Goal: Task Accomplishment & Management: Use online tool/utility

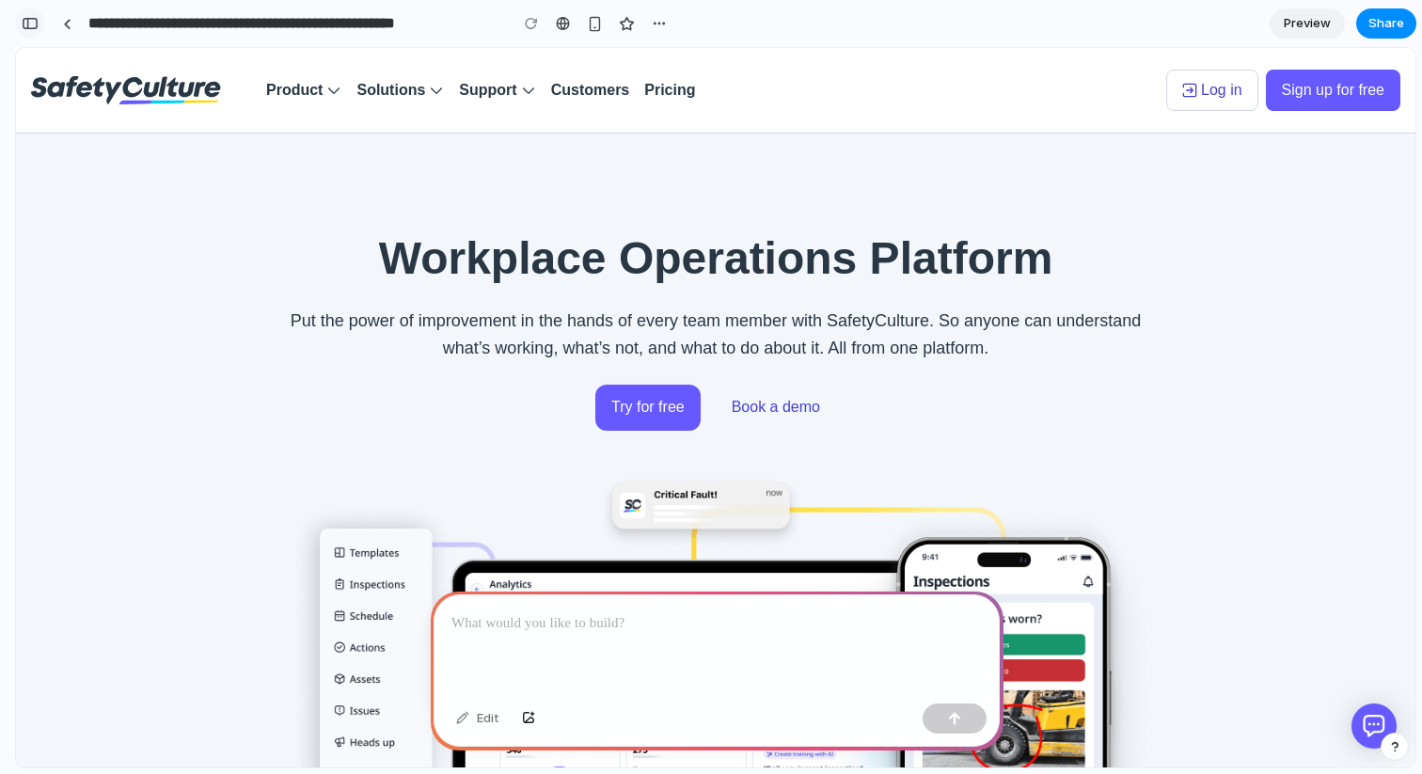
click at [26, 24] on div "button" at bounding box center [30, 23] width 17 height 13
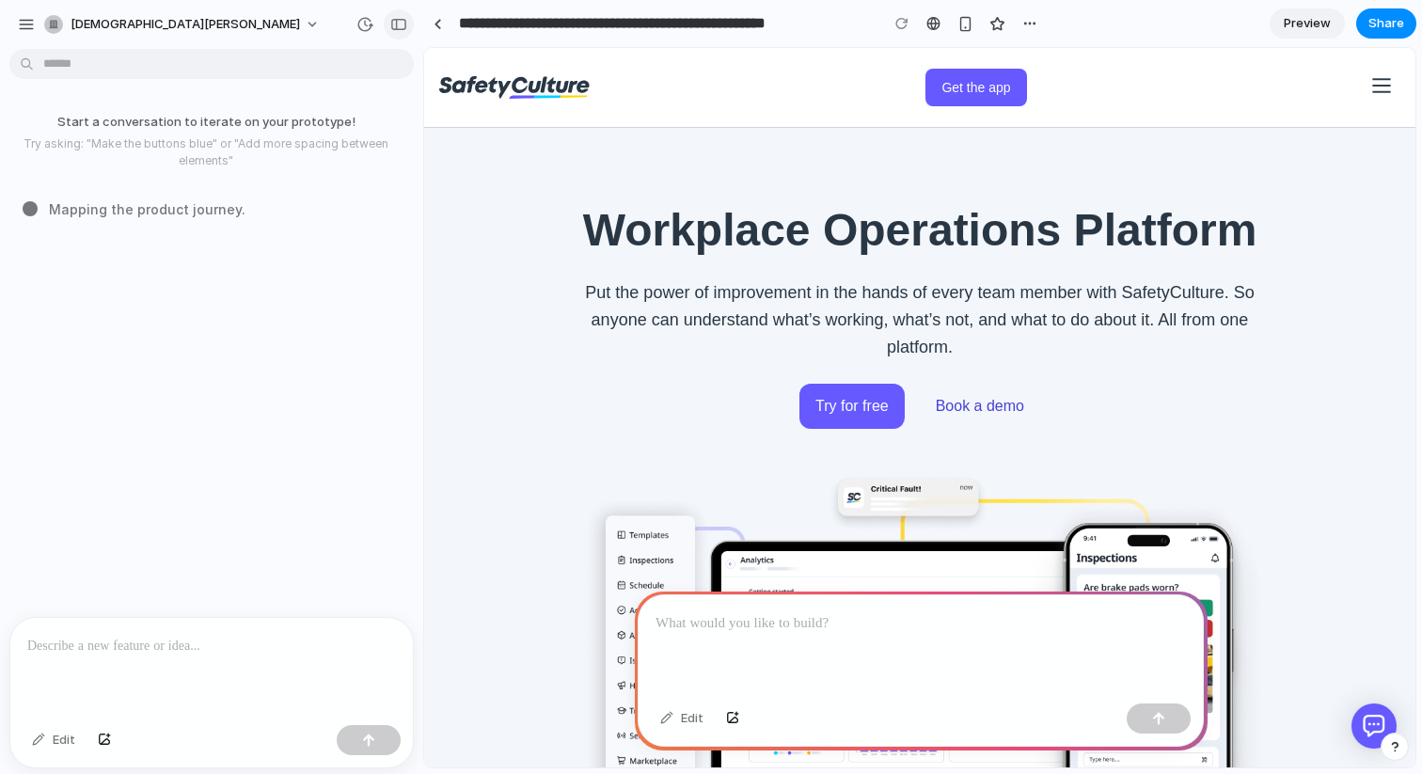
click at [410, 18] on button "button" at bounding box center [399, 24] width 30 height 30
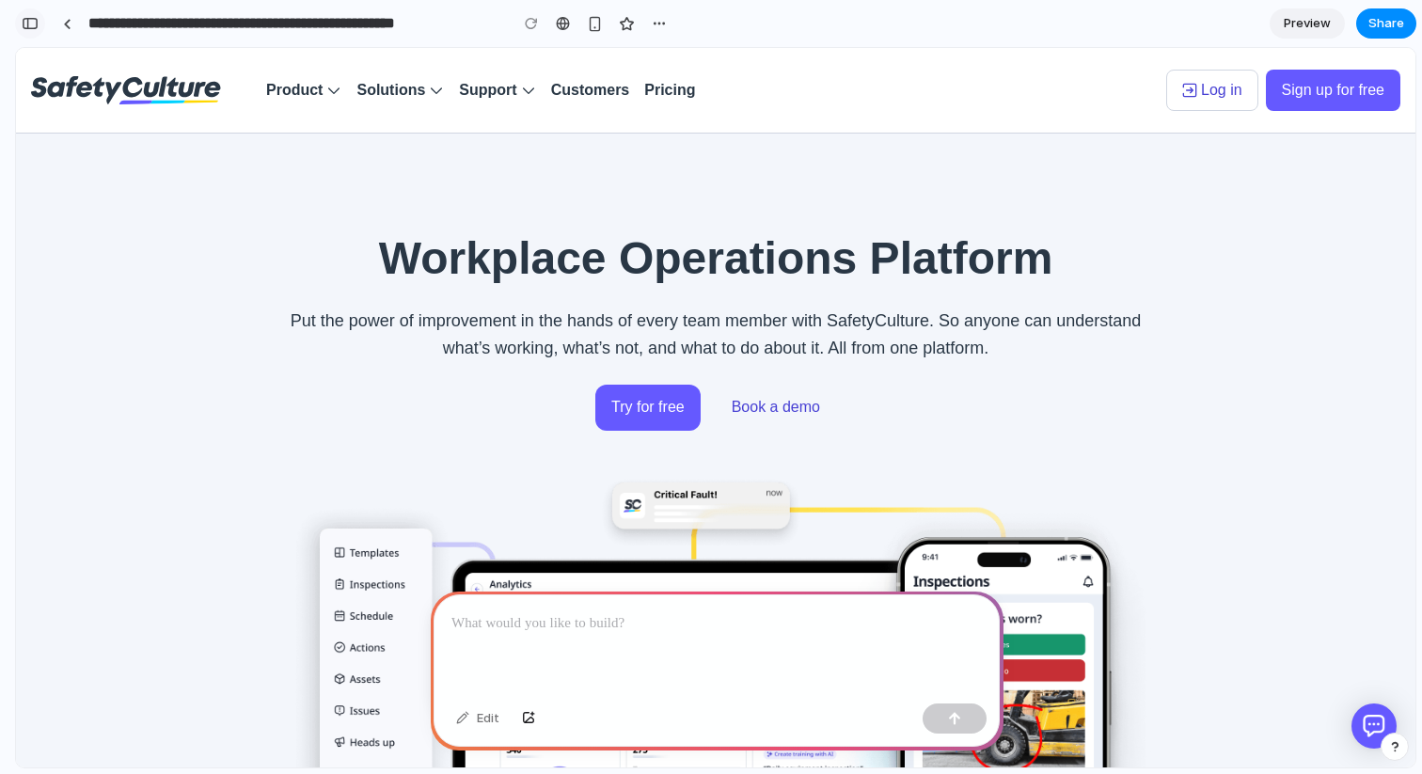
click at [39, 20] on button "button" at bounding box center [30, 23] width 30 height 30
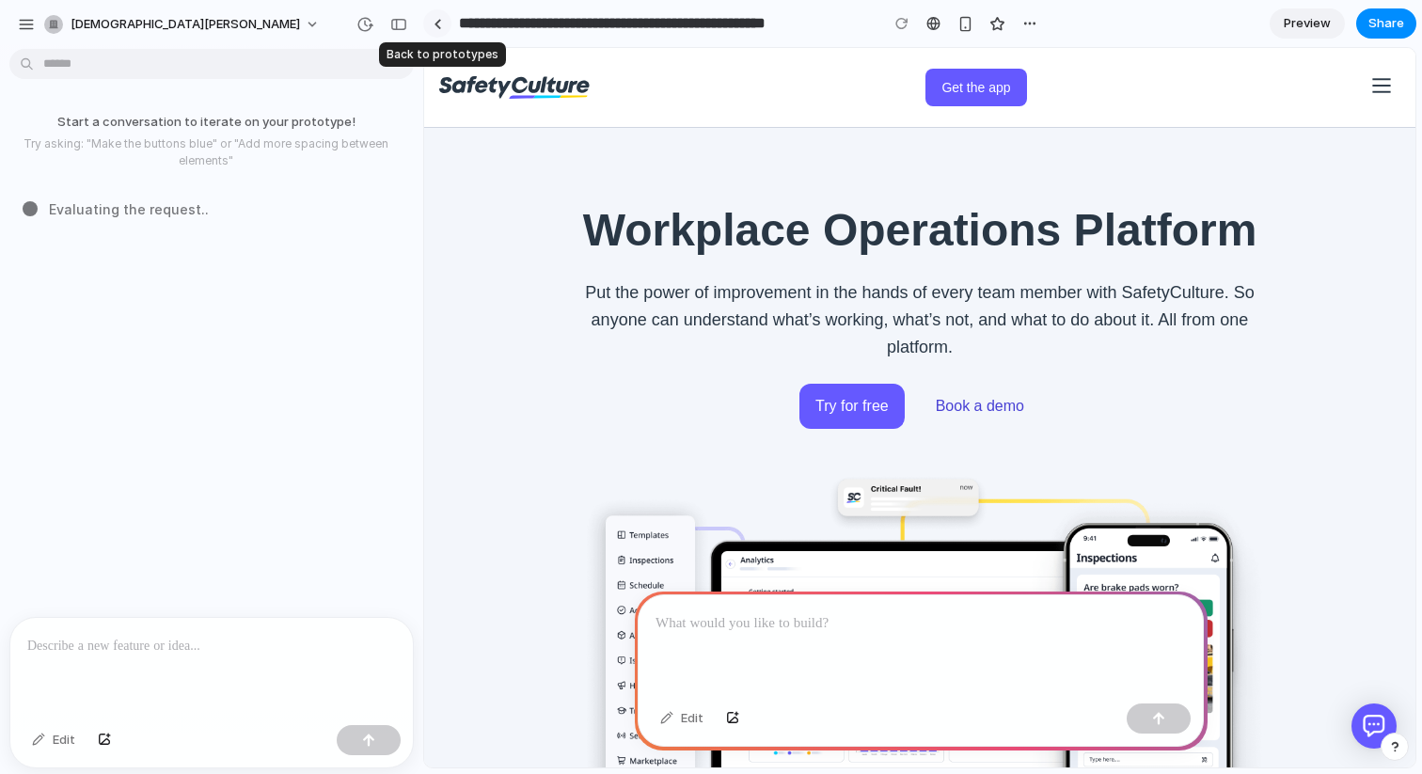
click at [438, 28] on div at bounding box center [438, 24] width 8 height 10
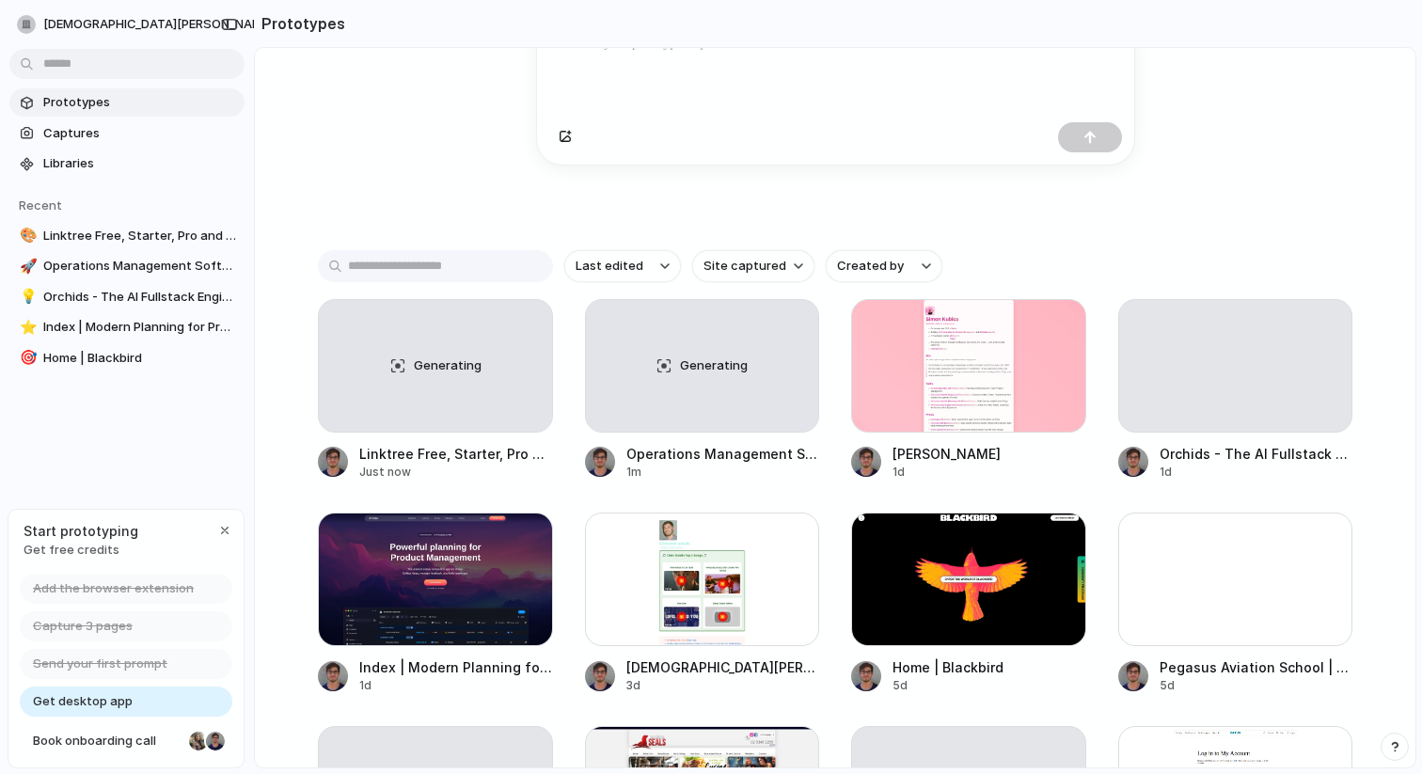
scroll to position [255, 0]
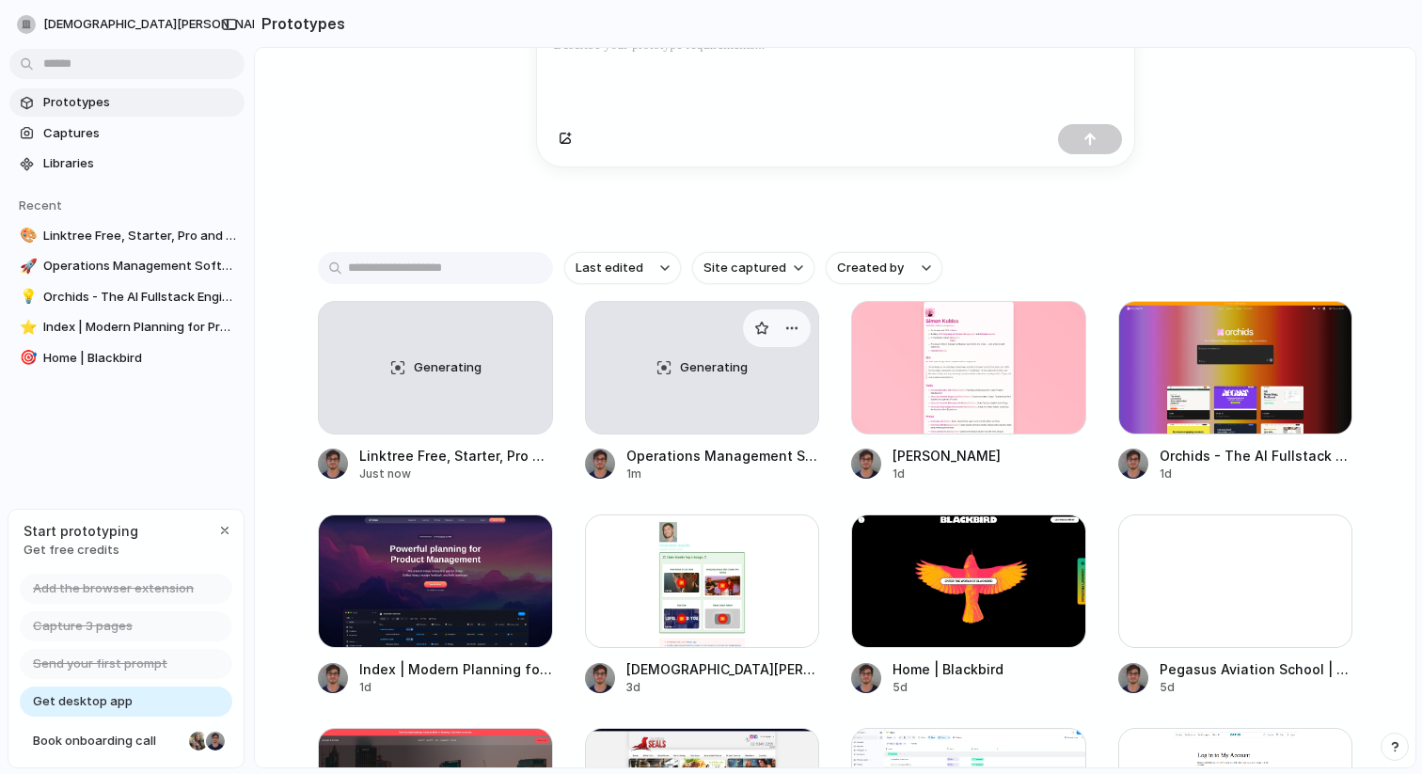
click at [668, 419] on div "Generating" at bounding box center [702, 368] width 233 height 132
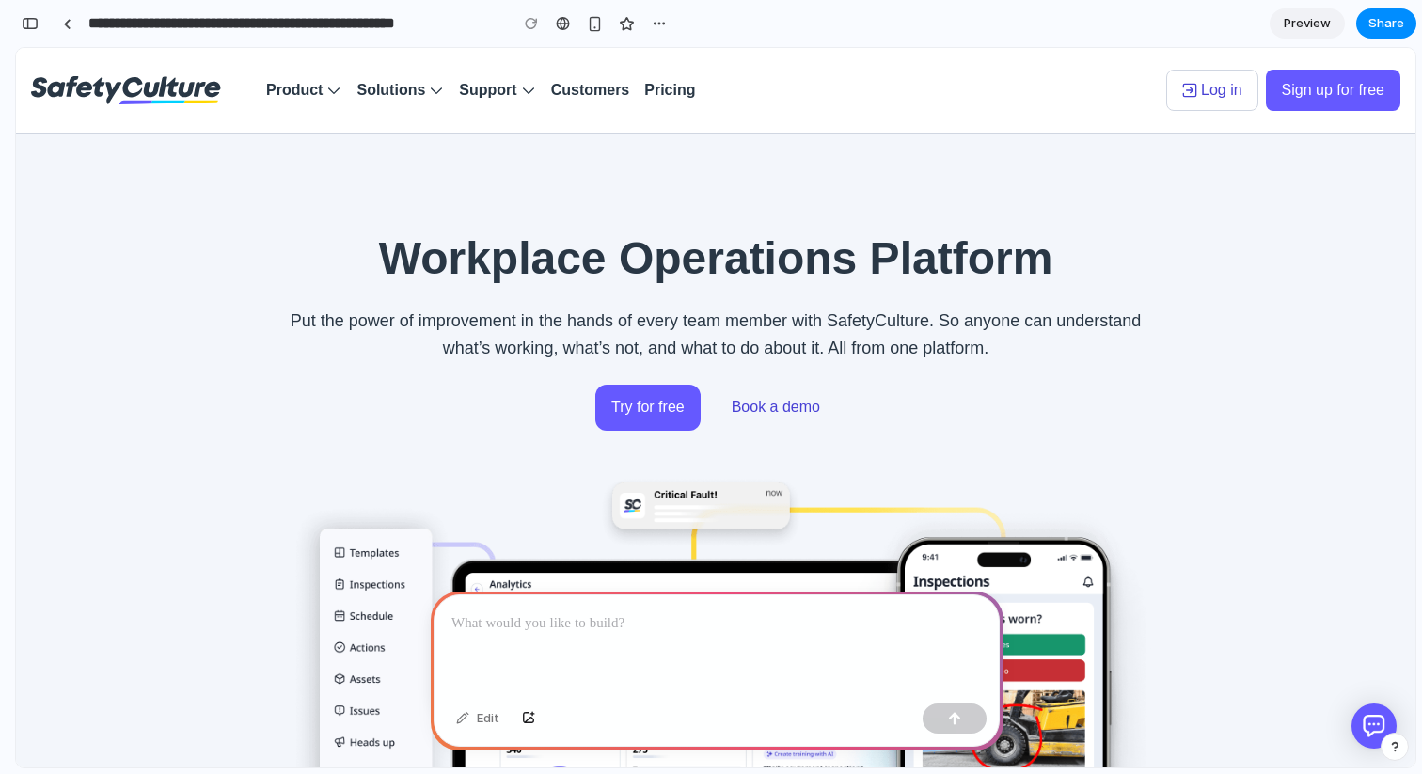
click at [27, 3] on div "**********" at bounding box center [344, 23] width 658 height 41
click at [27, 10] on button "button" at bounding box center [30, 23] width 30 height 30
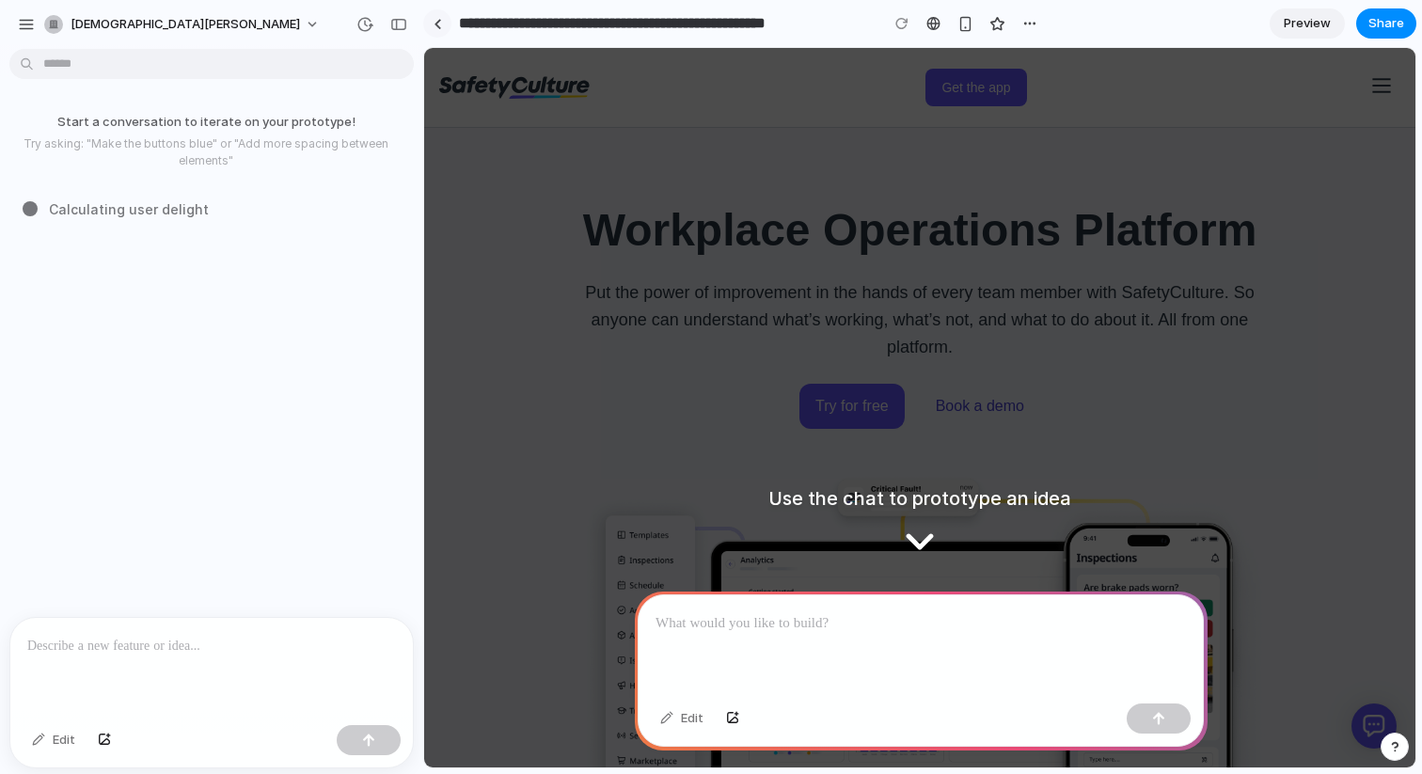
click at [440, 36] on link at bounding box center [437, 23] width 28 height 28
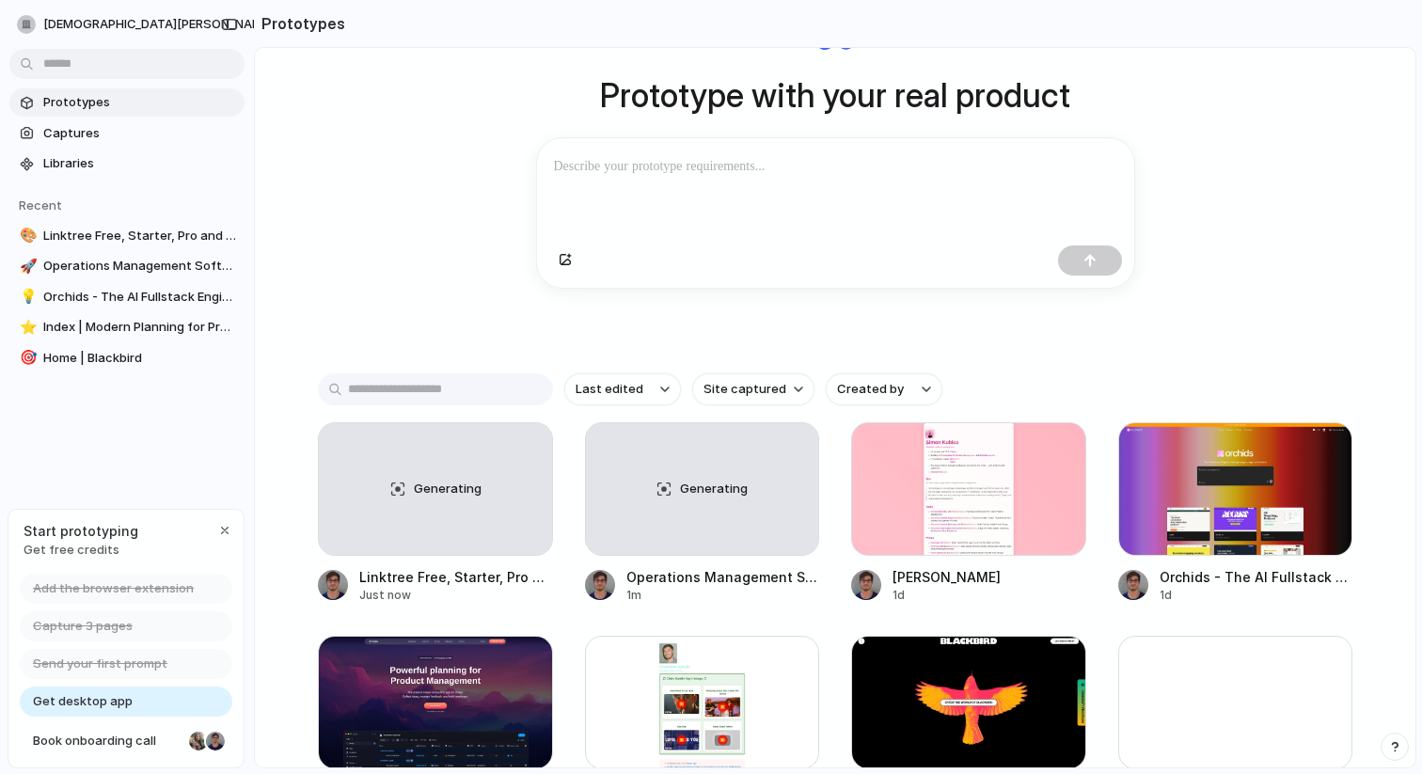
scroll to position [135, 0]
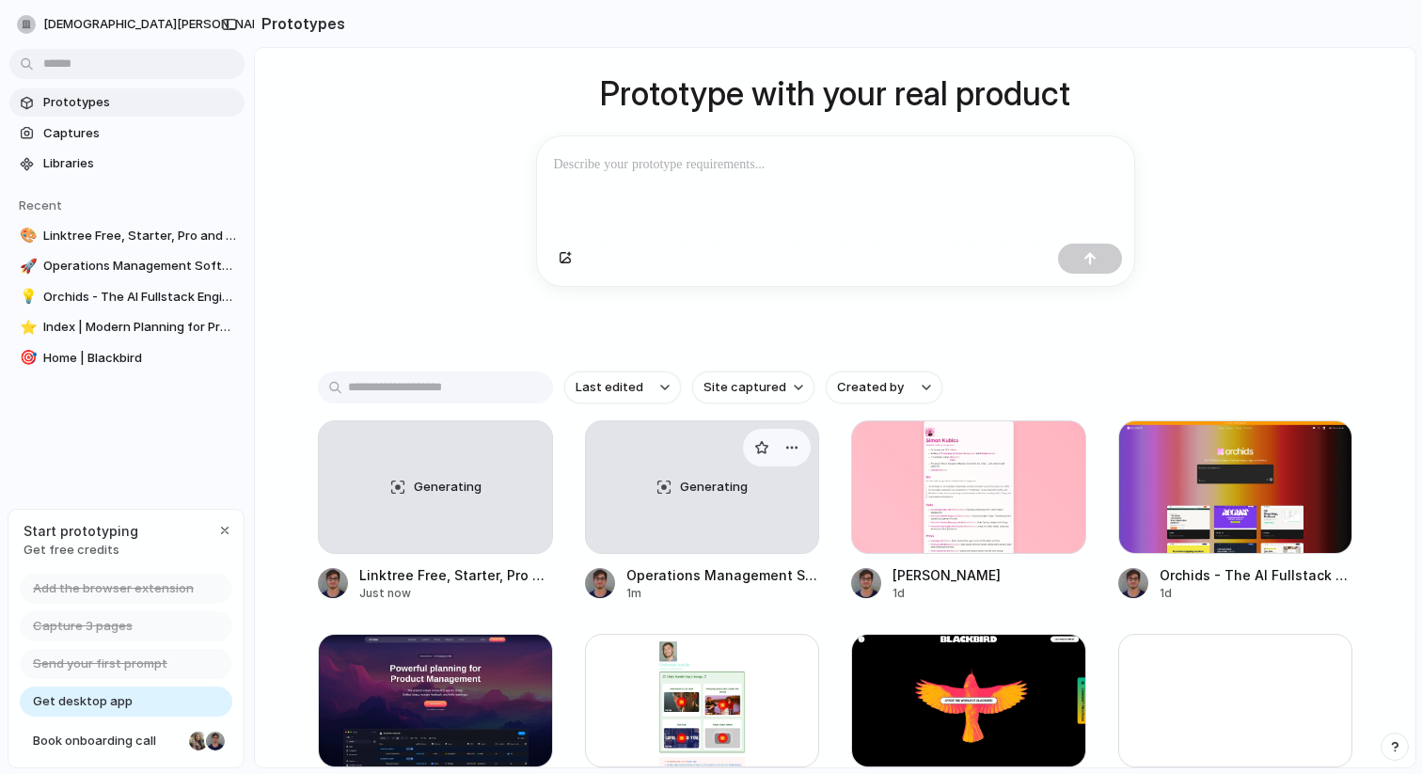
click at [652, 470] on div "Generating" at bounding box center [702, 487] width 233 height 132
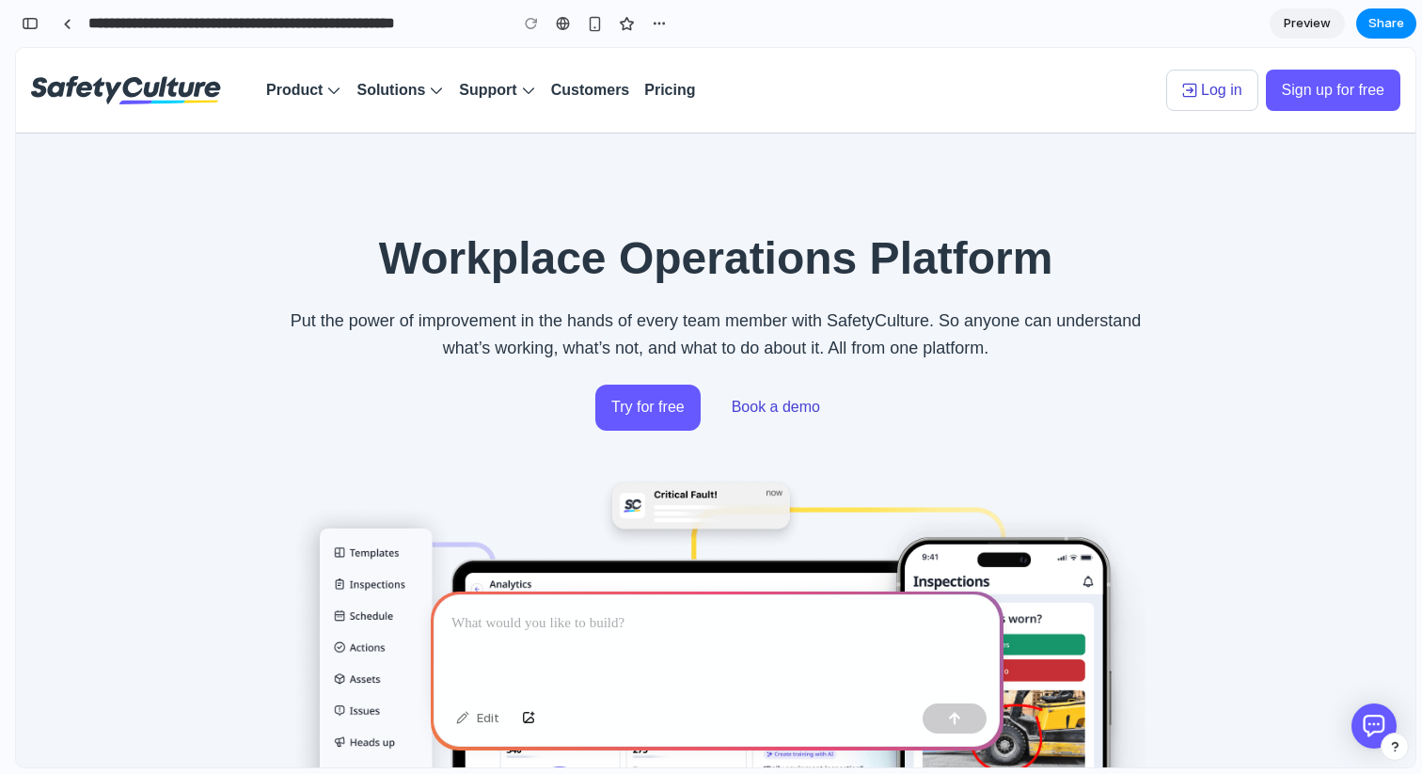
click at [694, 178] on section "Workplace Operations Platform Put the power of improvement in the hands of ever…" at bounding box center [716, 718] width 1400 height 1168
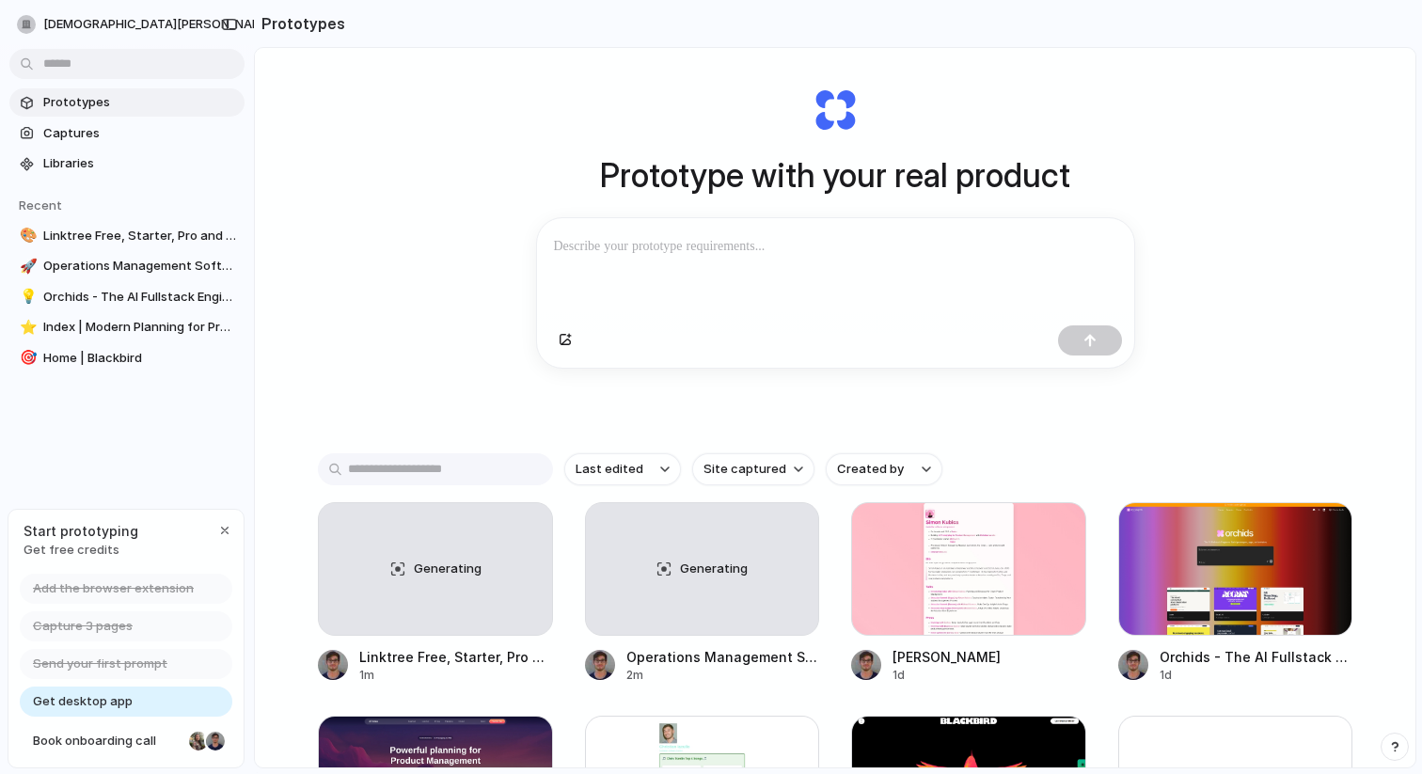
scroll to position [72, 0]
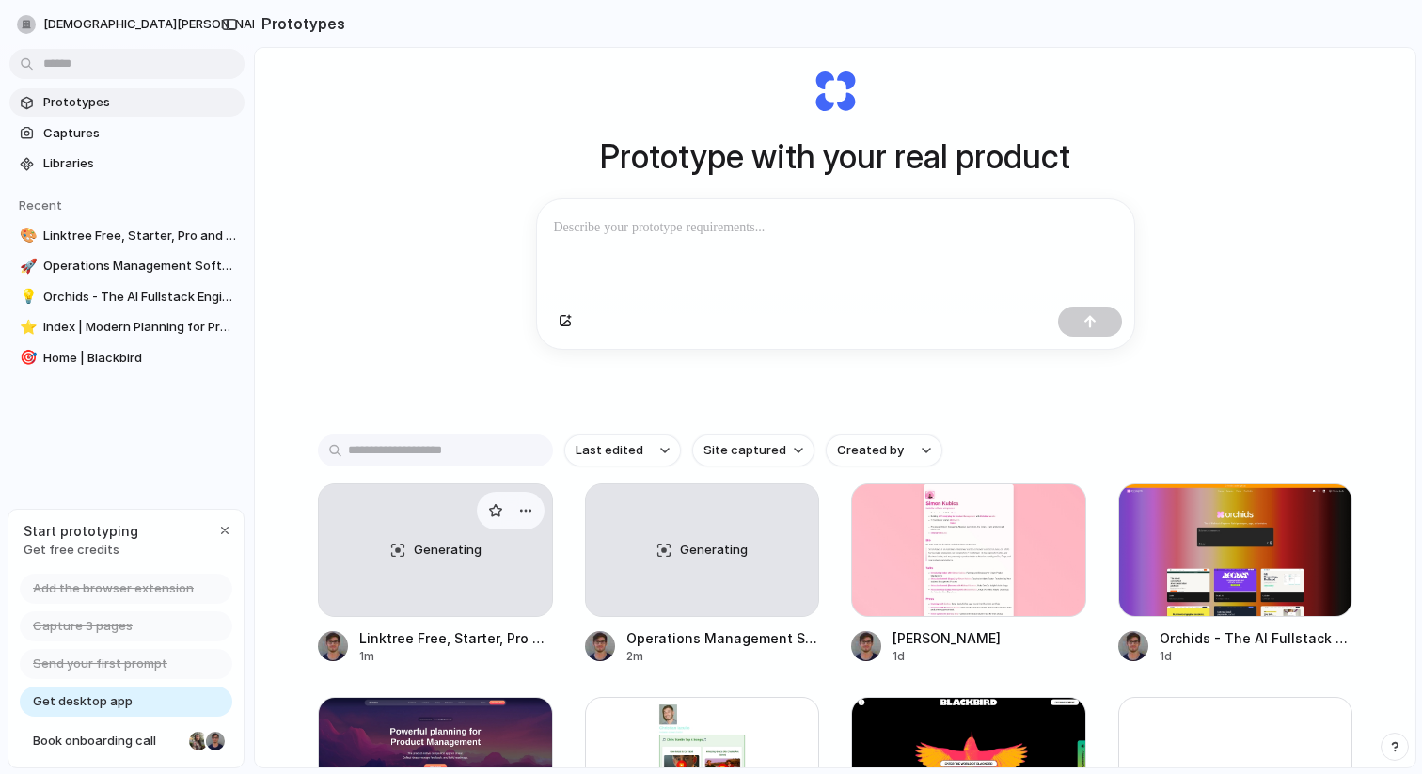
click at [429, 574] on div "Generating" at bounding box center [435, 550] width 233 height 132
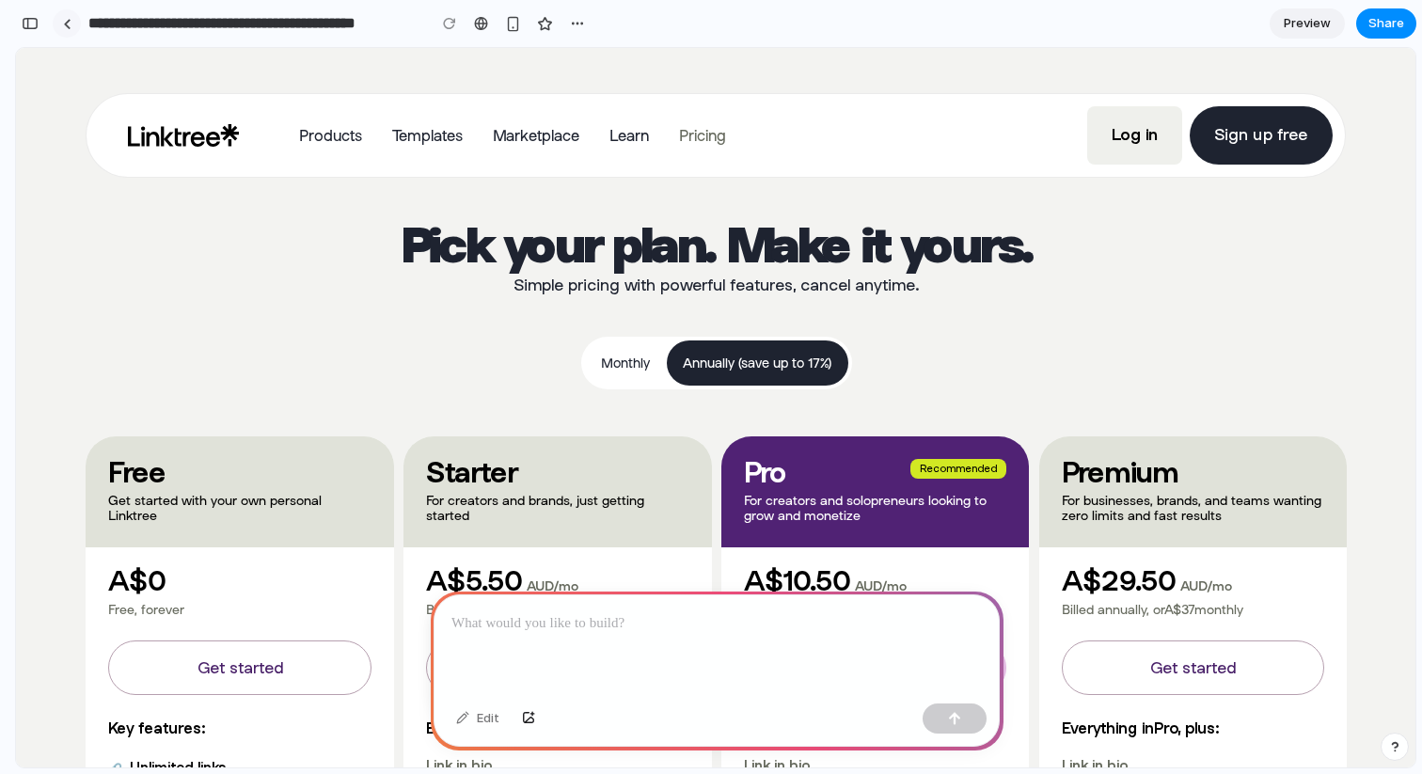
click at [71, 24] on link at bounding box center [67, 23] width 28 height 28
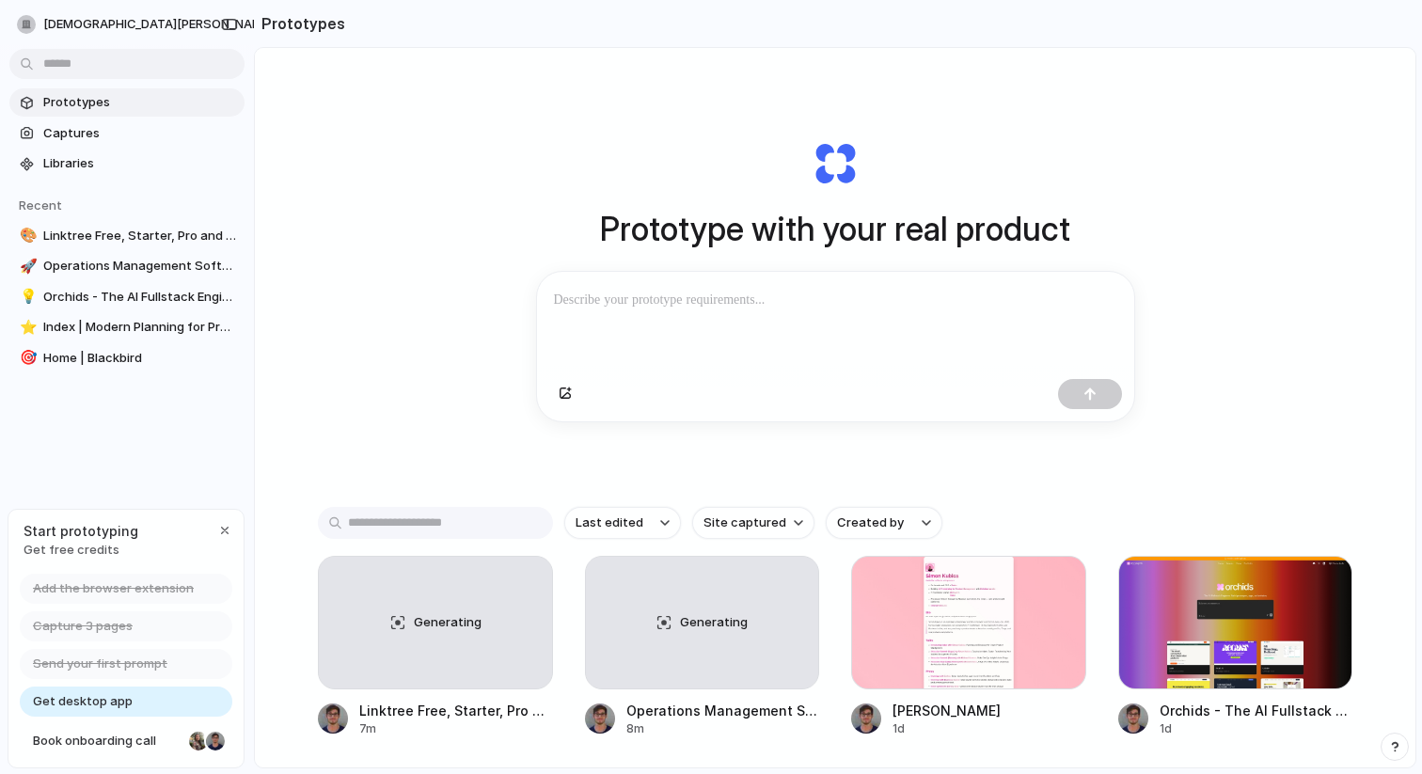
scroll to position [83, 0]
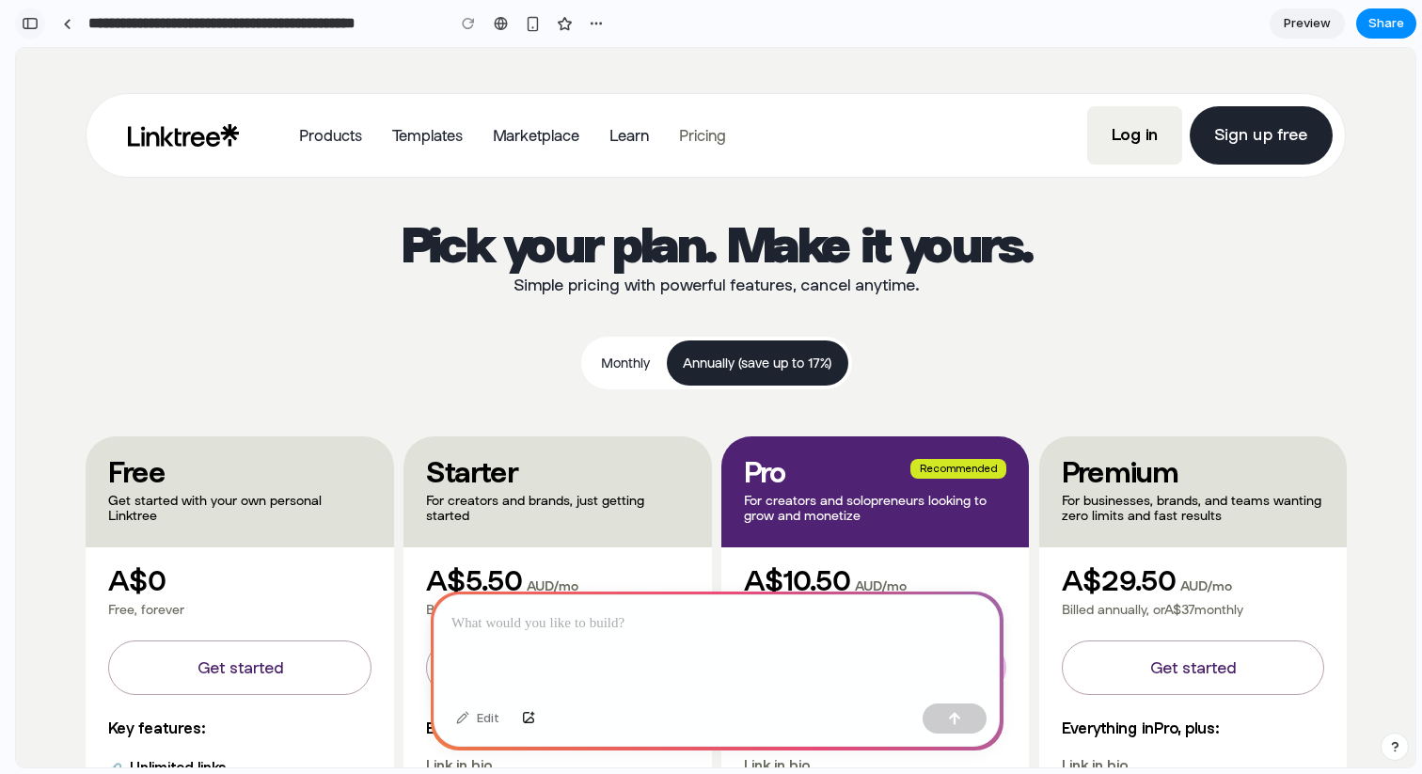
click at [28, 33] on button "button" at bounding box center [30, 23] width 30 height 30
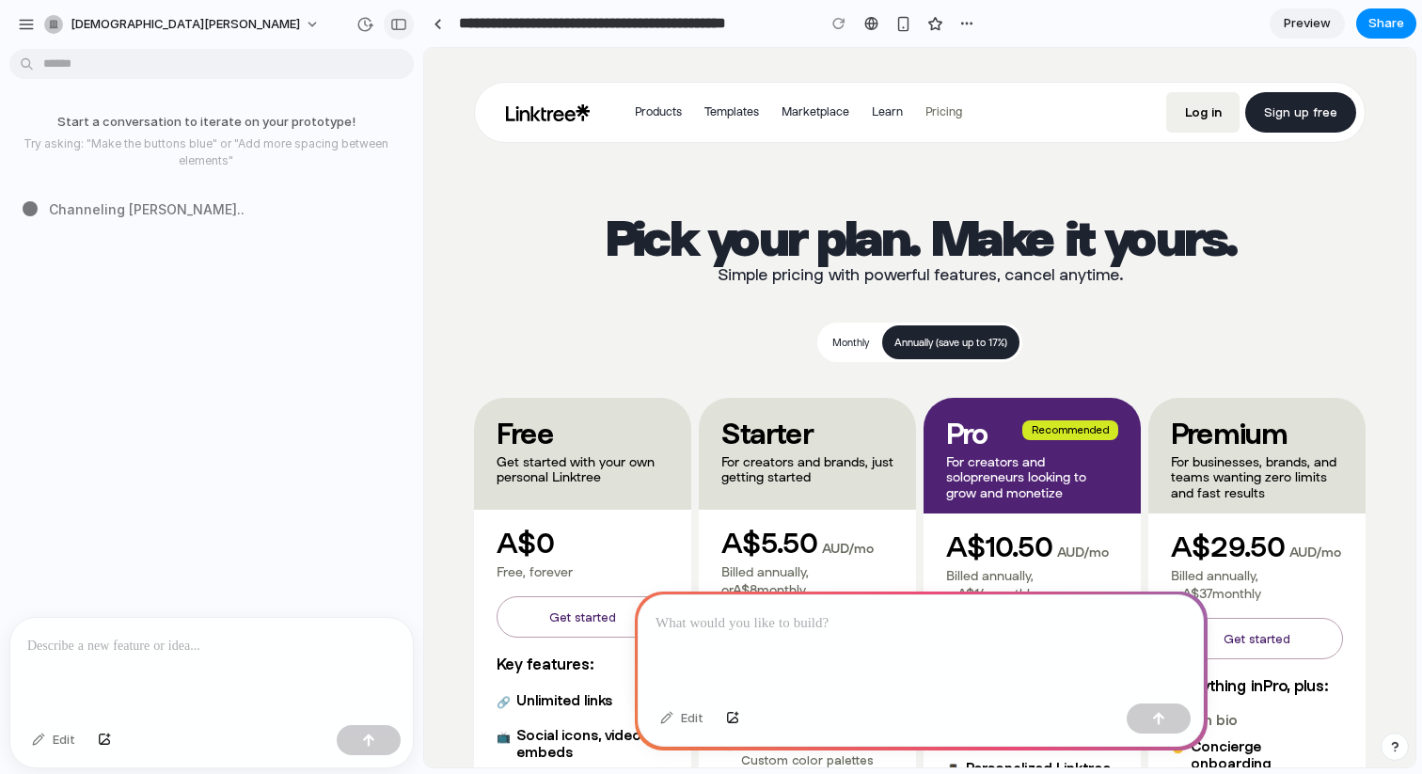
click at [400, 26] on div "button" at bounding box center [398, 24] width 17 height 13
click at [434, 31] on link at bounding box center [437, 23] width 28 height 28
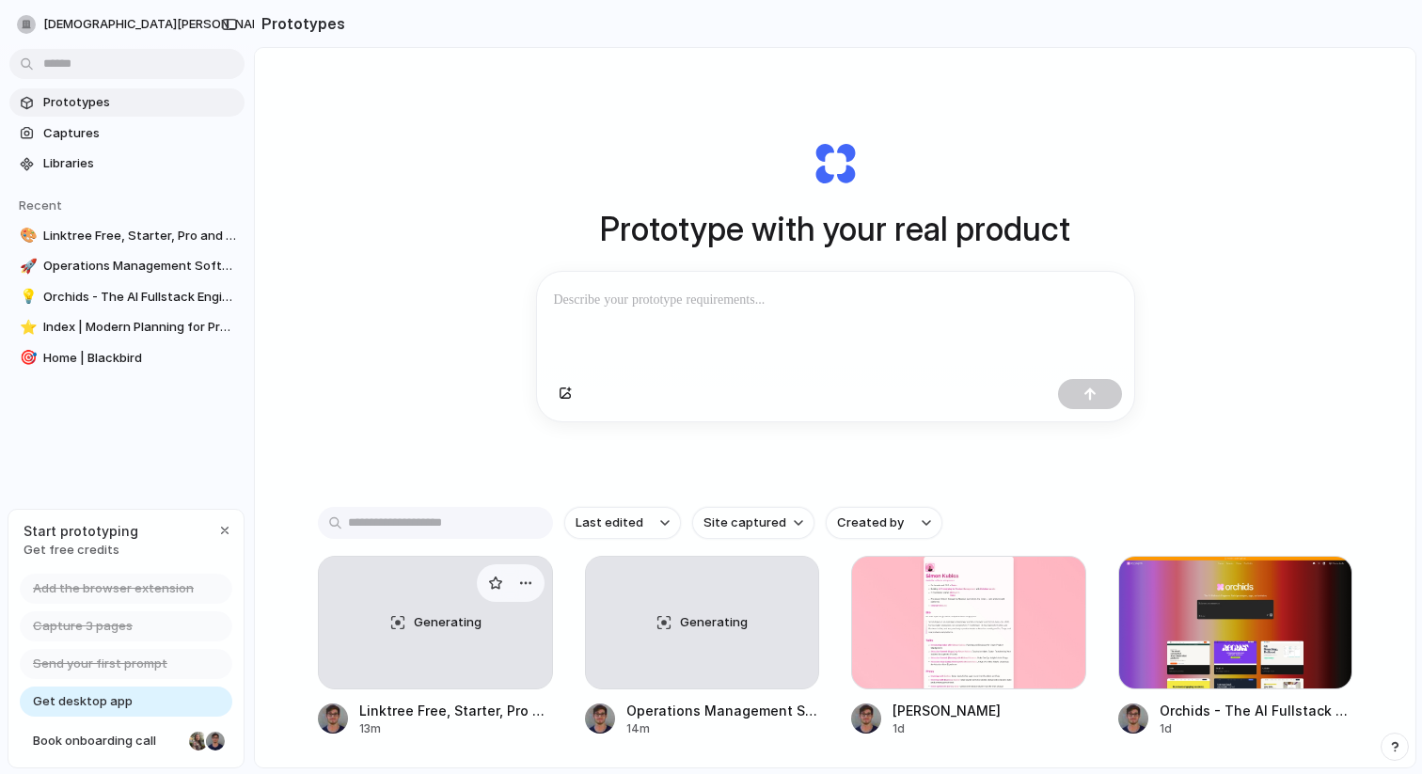
click at [439, 668] on div "Generating" at bounding box center [435, 623] width 233 height 132
click at [679, 666] on div "Generating" at bounding box center [702, 623] width 233 height 132
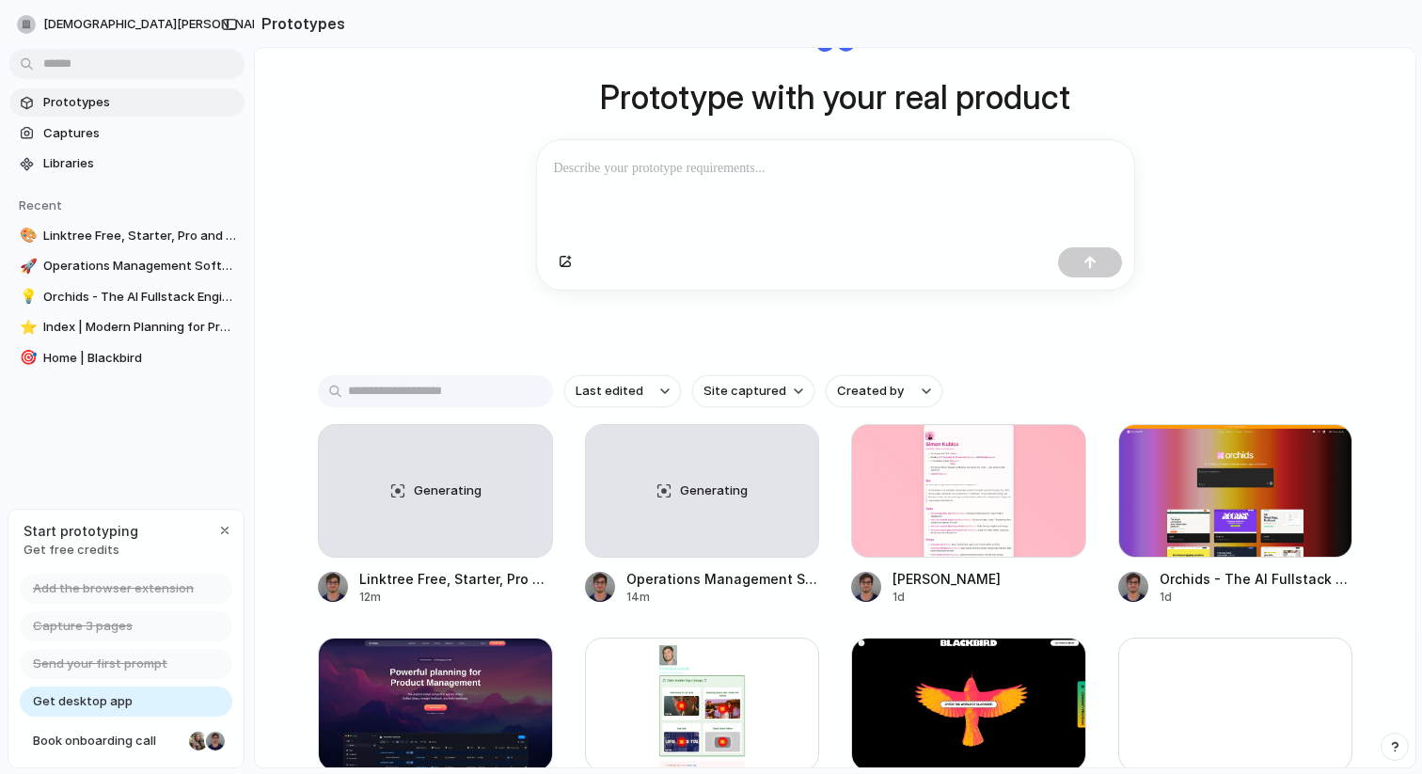
scroll to position [134, 0]
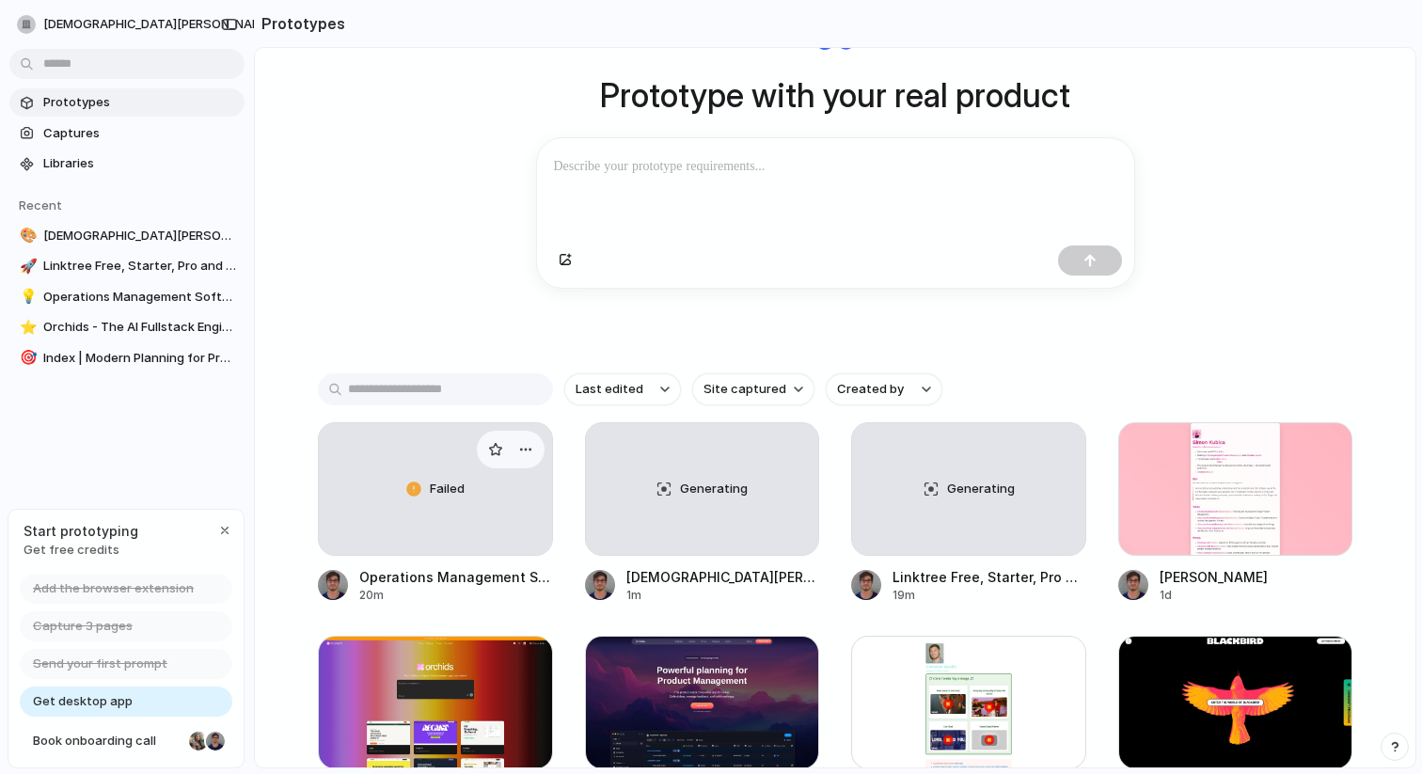
click at [418, 513] on div "Failed" at bounding box center [435, 489] width 233 height 132
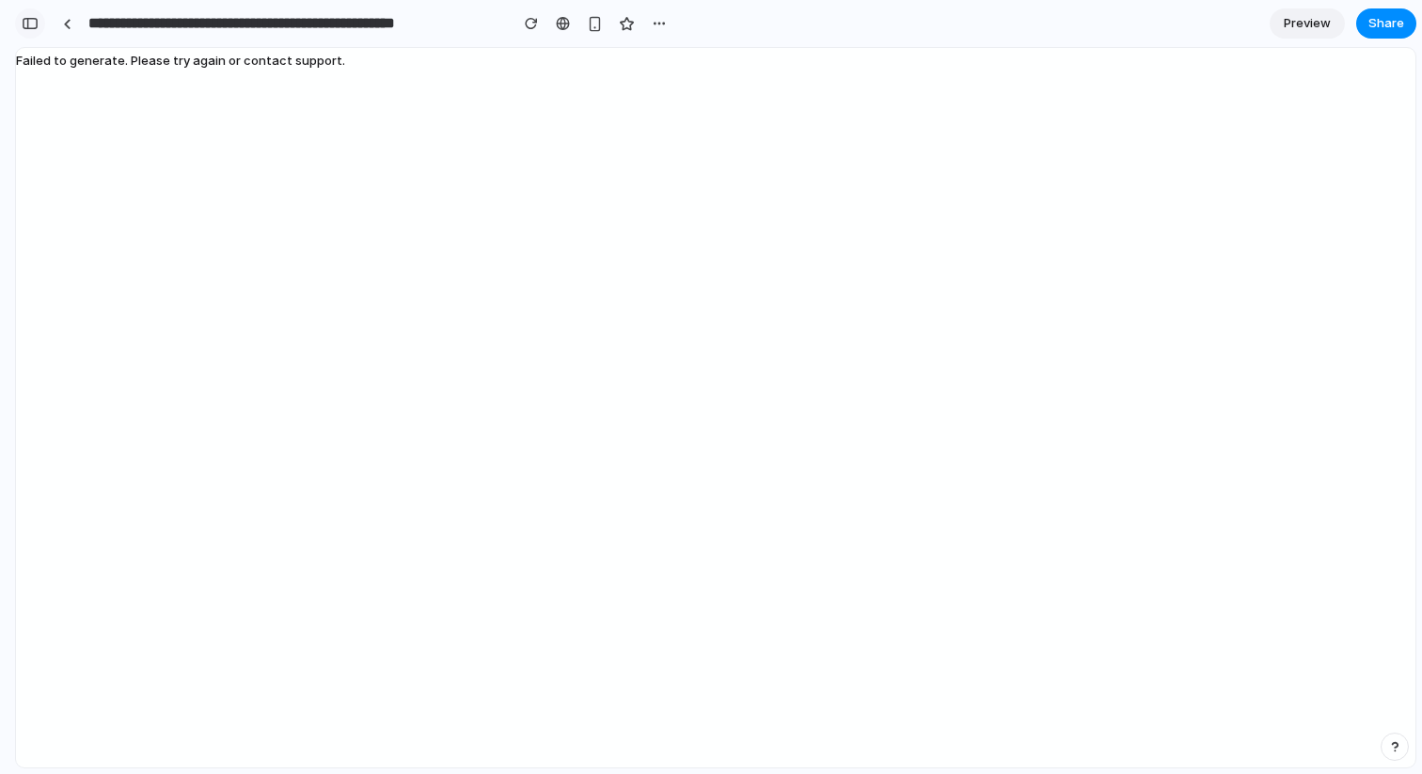
click at [32, 24] on div "button" at bounding box center [30, 23] width 17 height 13
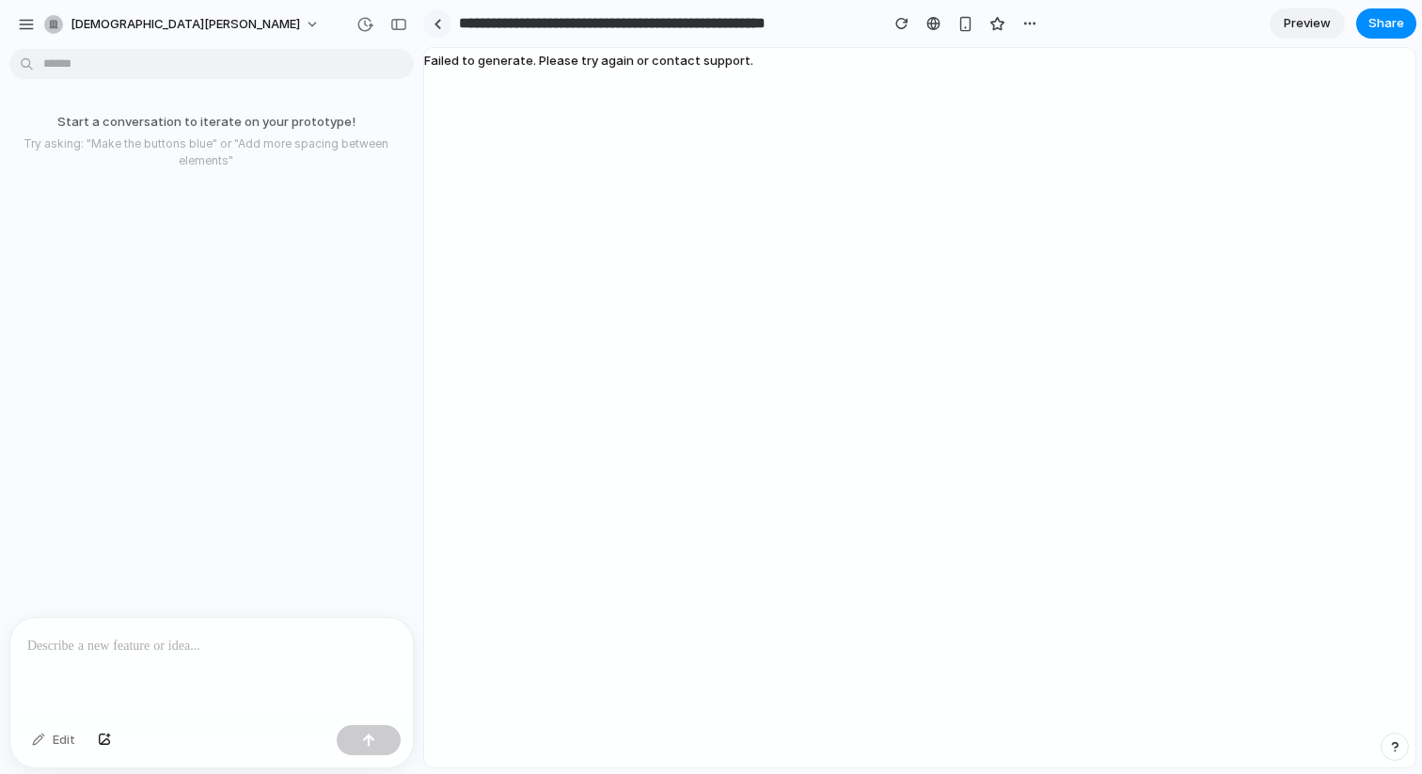
click at [442, 22] on link at bounding box center [437, 23] width 28 height 28
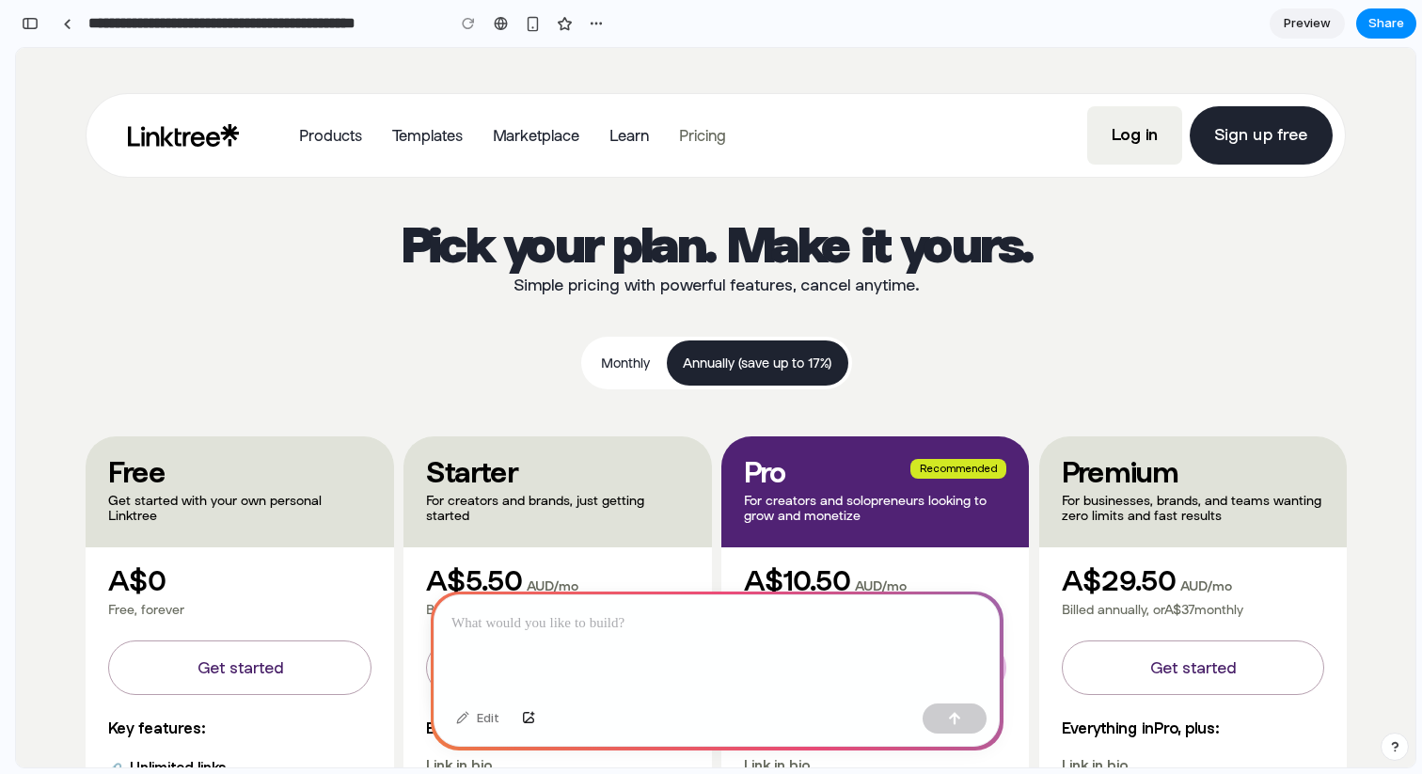
scroll to position [0, 17]
click at [67, 12] on link at bounding box center [67, 23] width 28 height 28
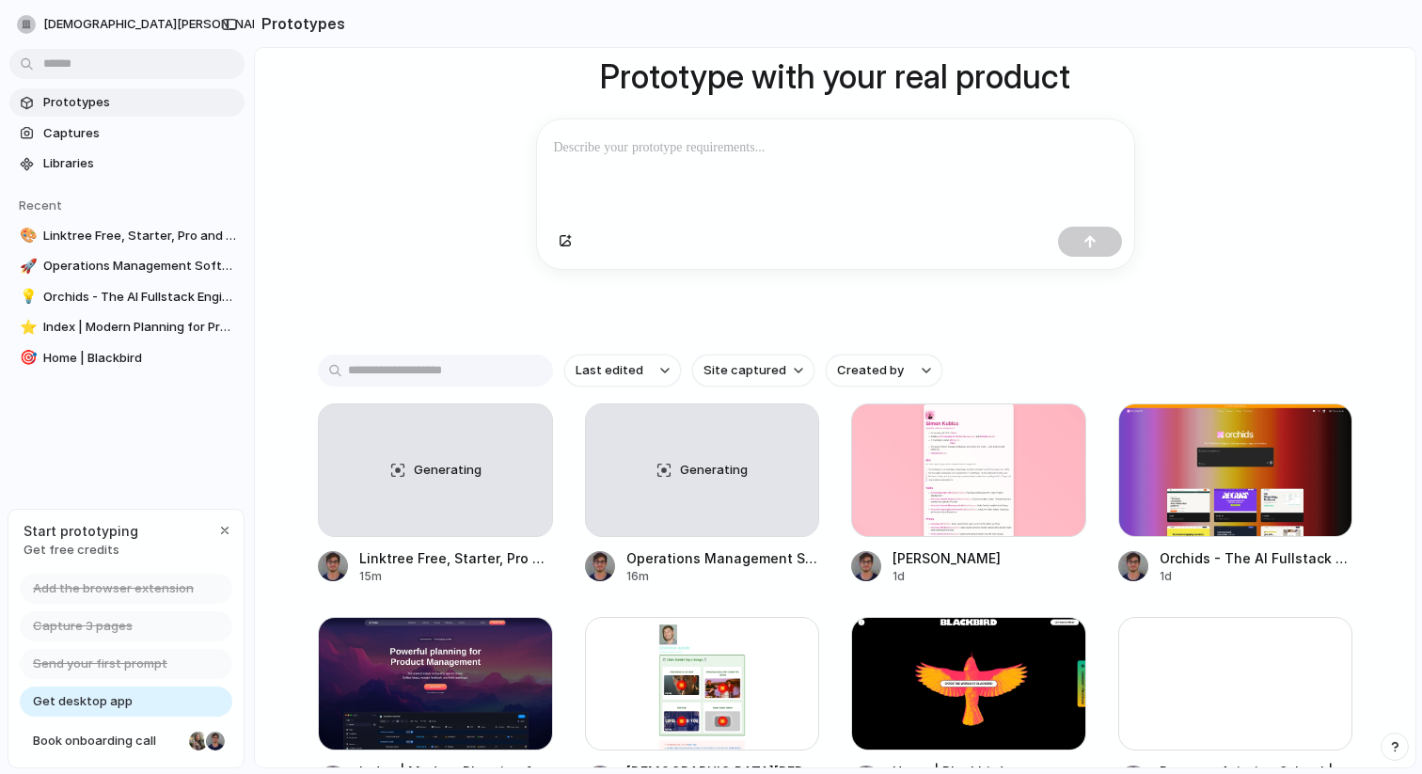
scroll to position [155, 0]
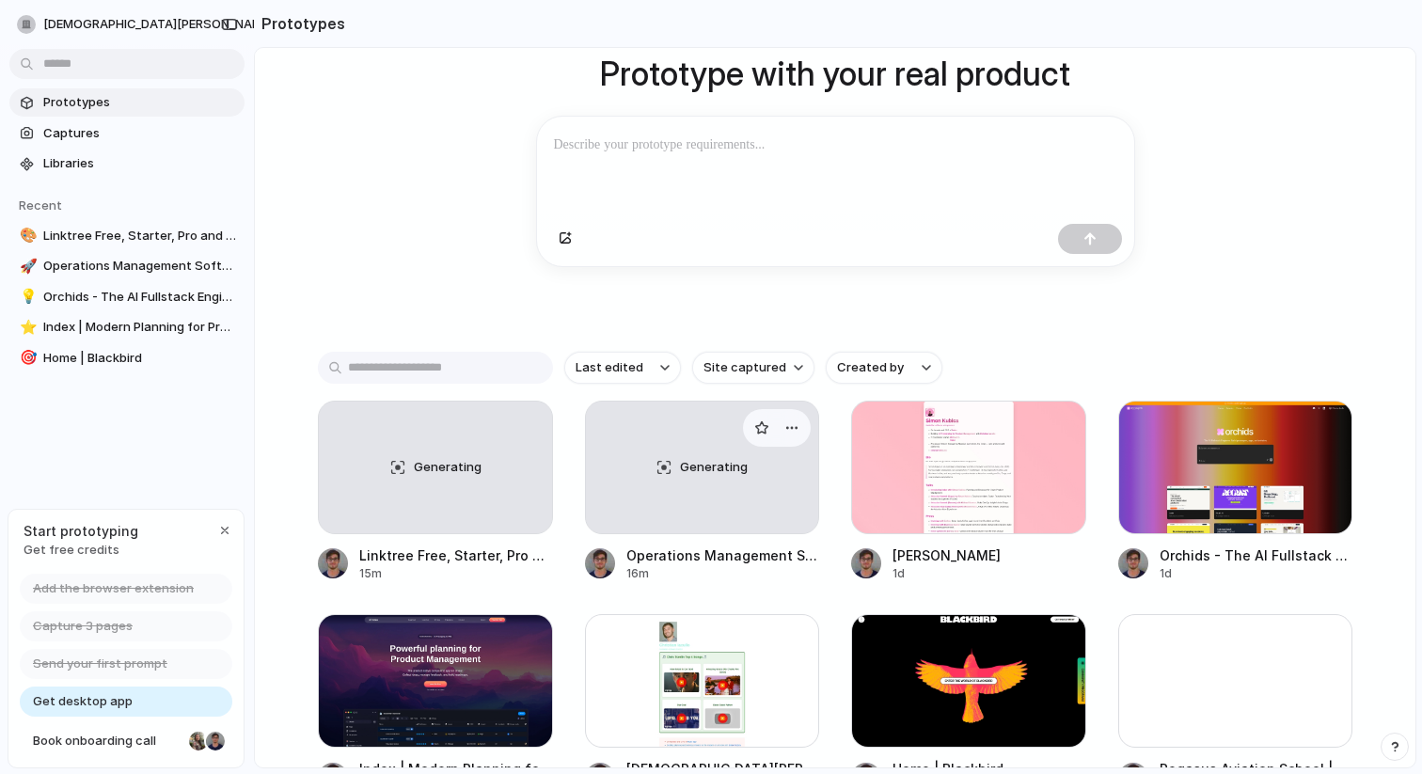
click at [686, 484] on div "Generating" at bounding box center [702, 468] width 233 height 132
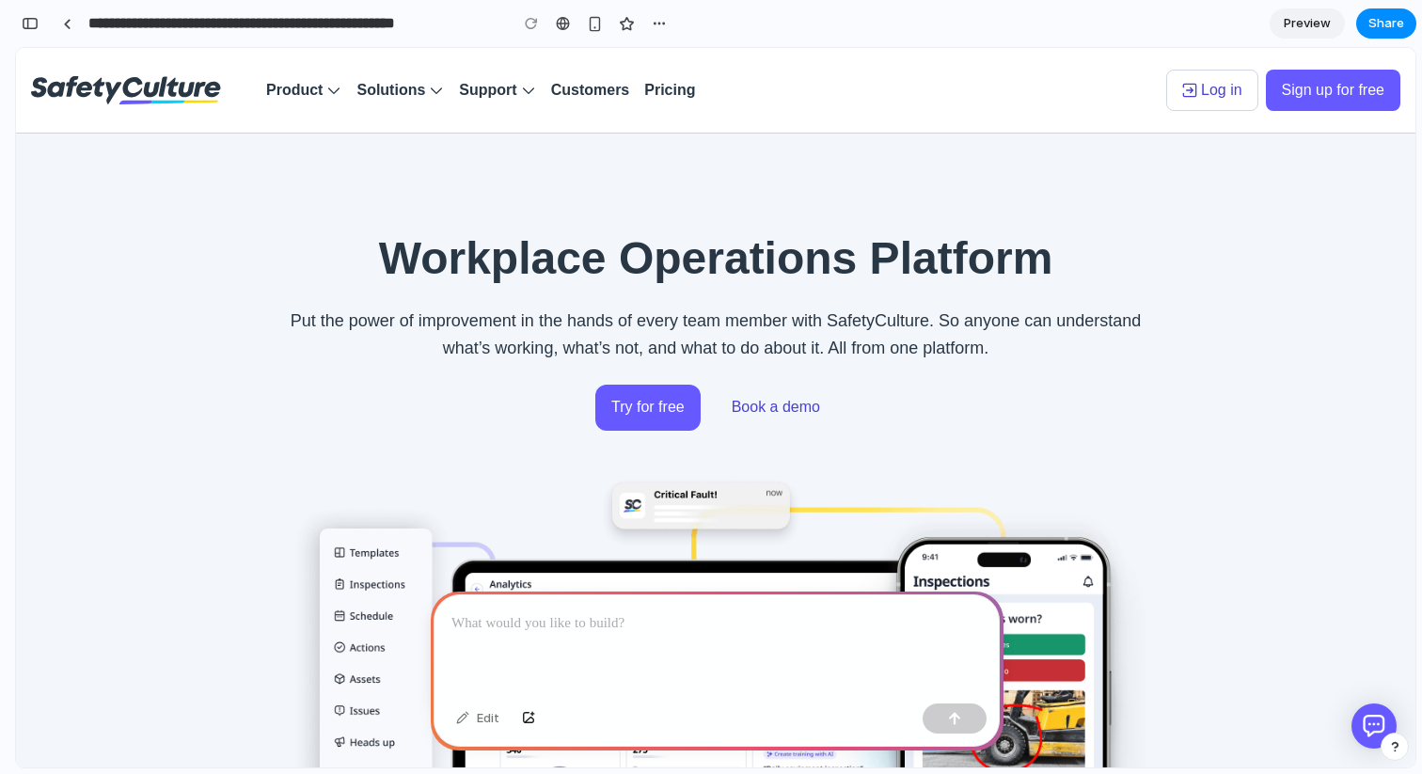
click at [936, 176] on section "Workplace Operations Platform Put the power of improvement in the hands of ever…" at bounding box center [716, 718] width 1400 height 1168
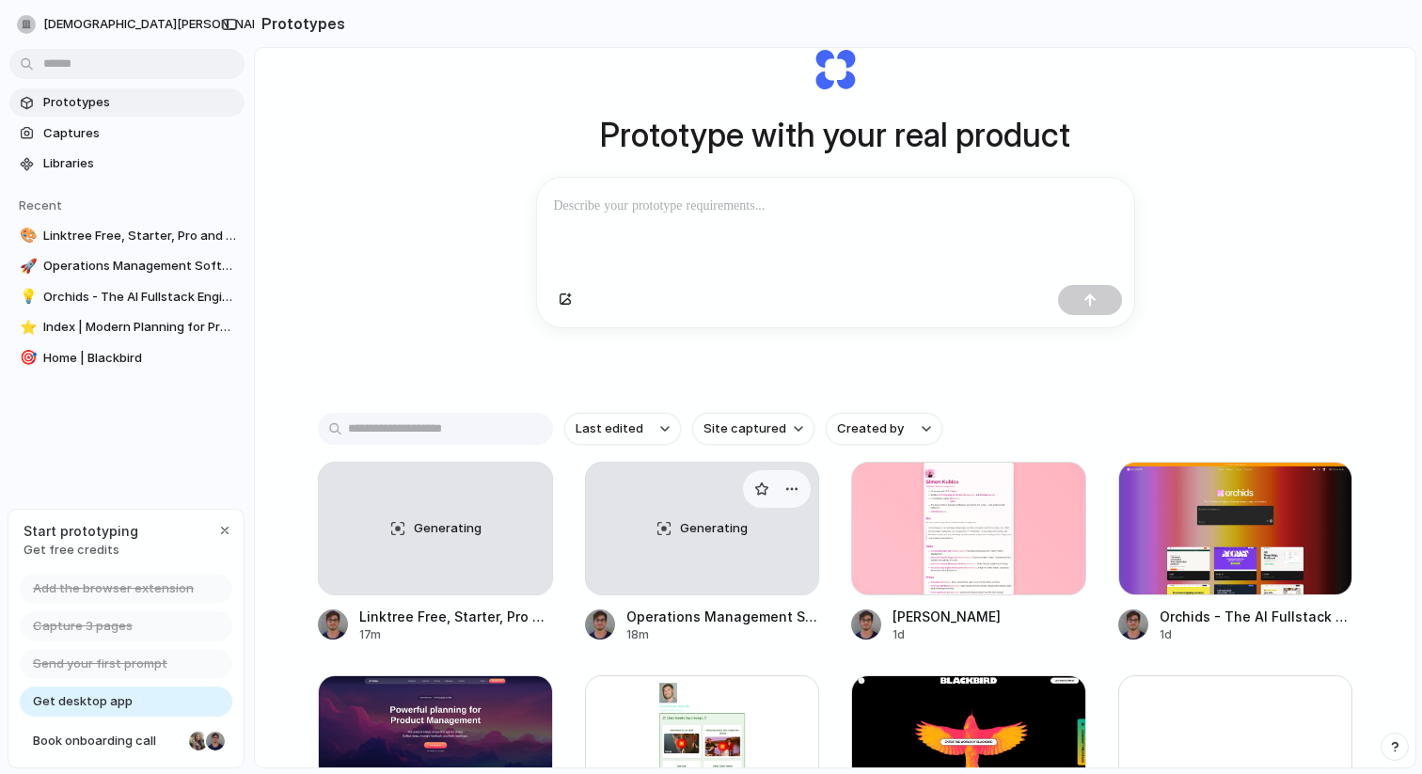
scroll to position [97, 0]
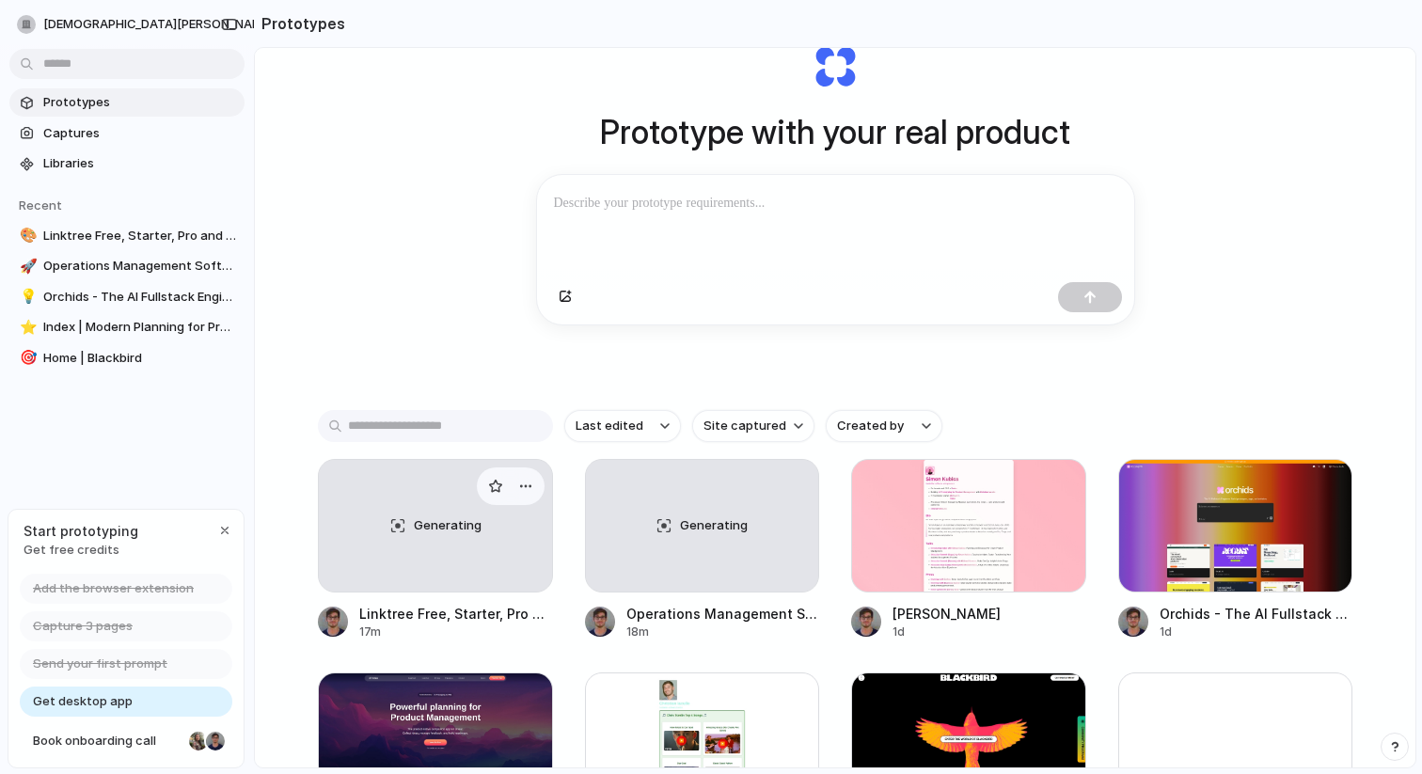
click at [383, 556] on div "Generating" at bounding box center [435, 526] width 233 height 132
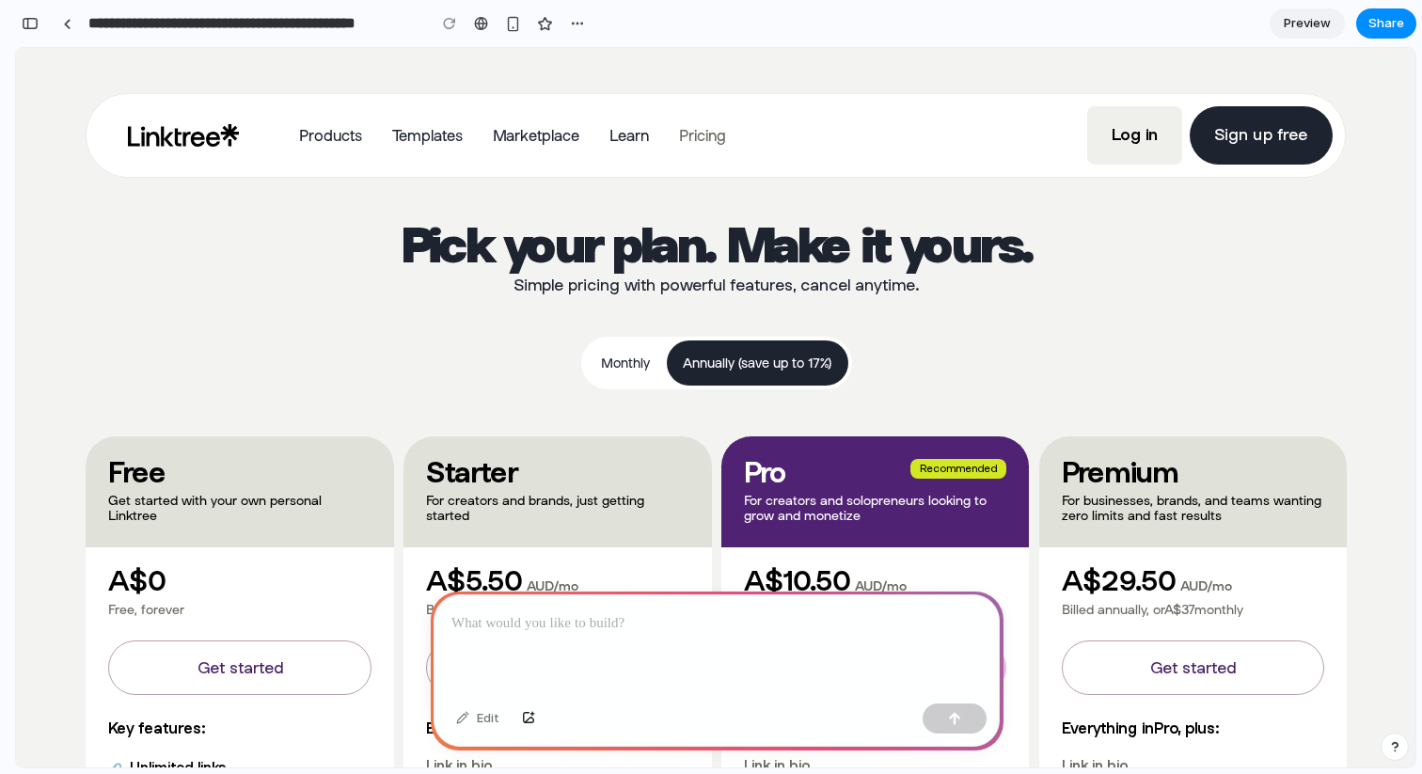
click at [88, 33] on input "**********" at bounding box center [253, 24] width 336 height 34
click at [71, 32] on link at bounding box center [67, 23] width 28 height 28
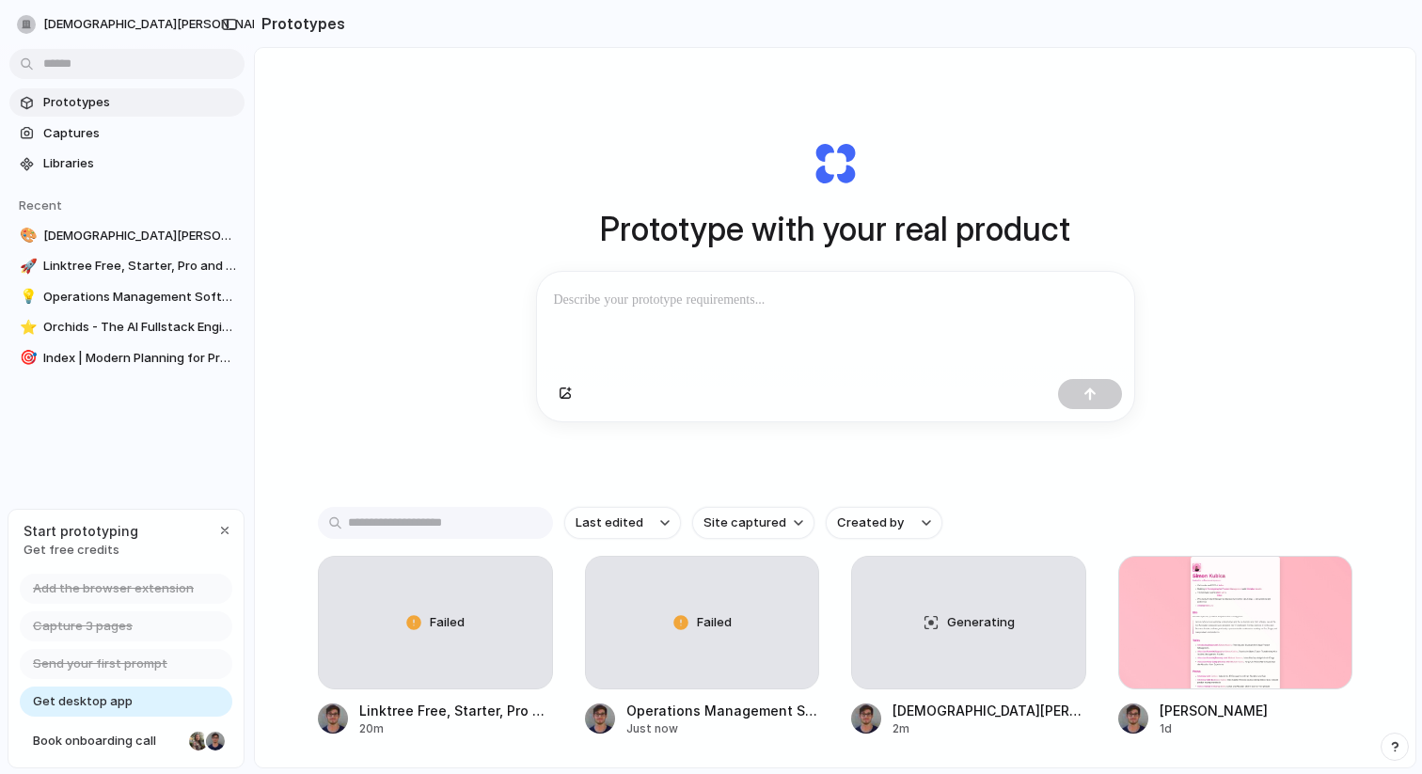
click at [642, 135] on div "Prototype with your real product Clone web app Clone screenshot Start from exis…" at bounding box center [835, 281] width 752 height 421
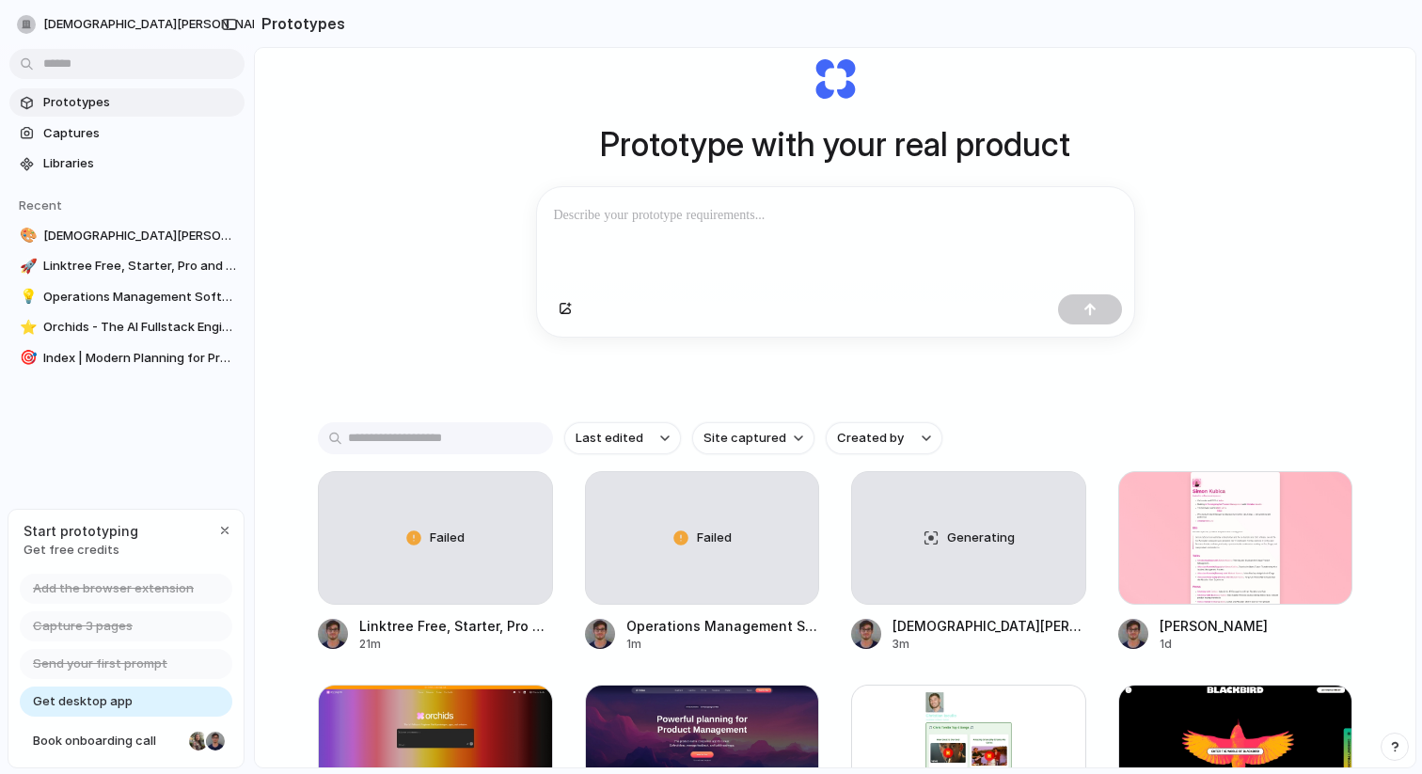
scroll to position [87, 0]
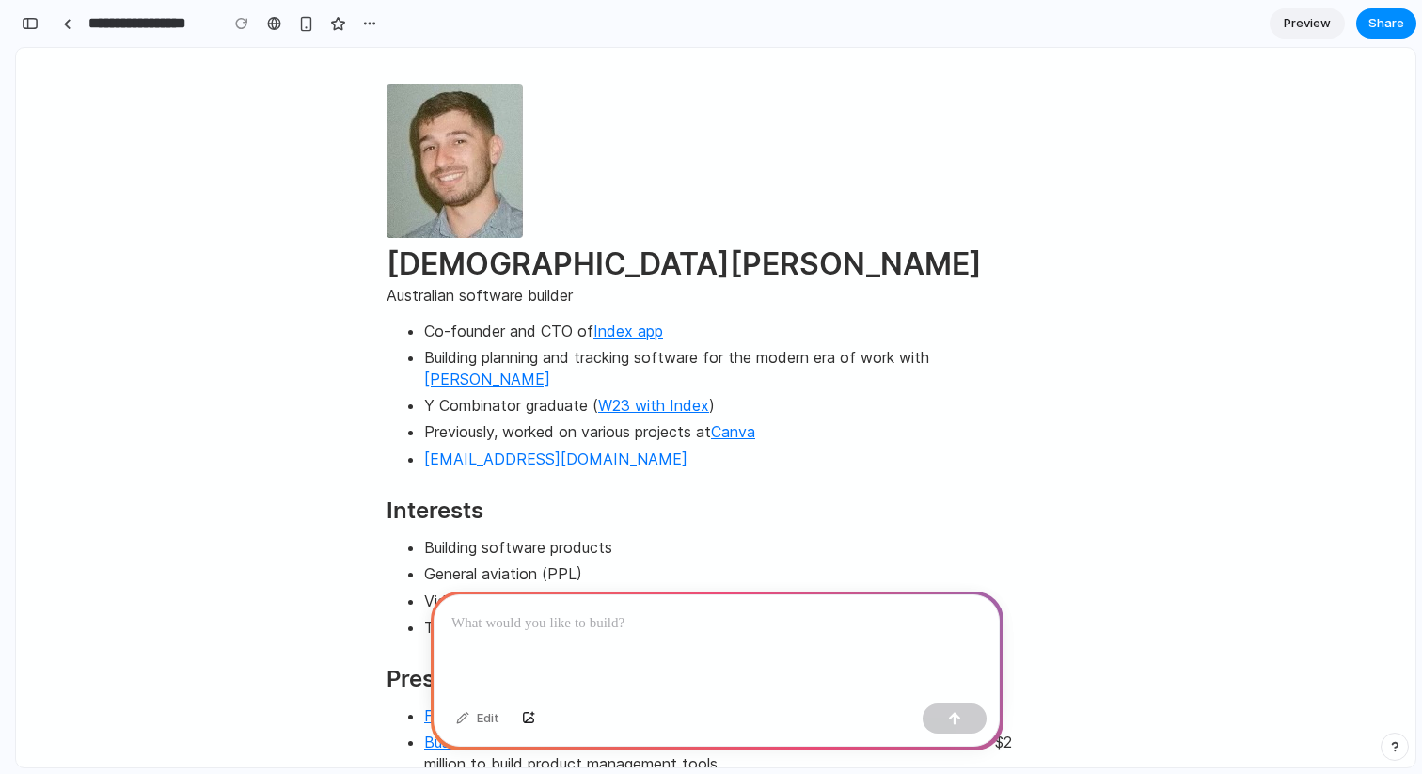
click at [53, 19] on div at bounding box center [67, 23] width 28 height 28
click at [64, 24] on div at bounding box center [67, 24] width 8 height 10
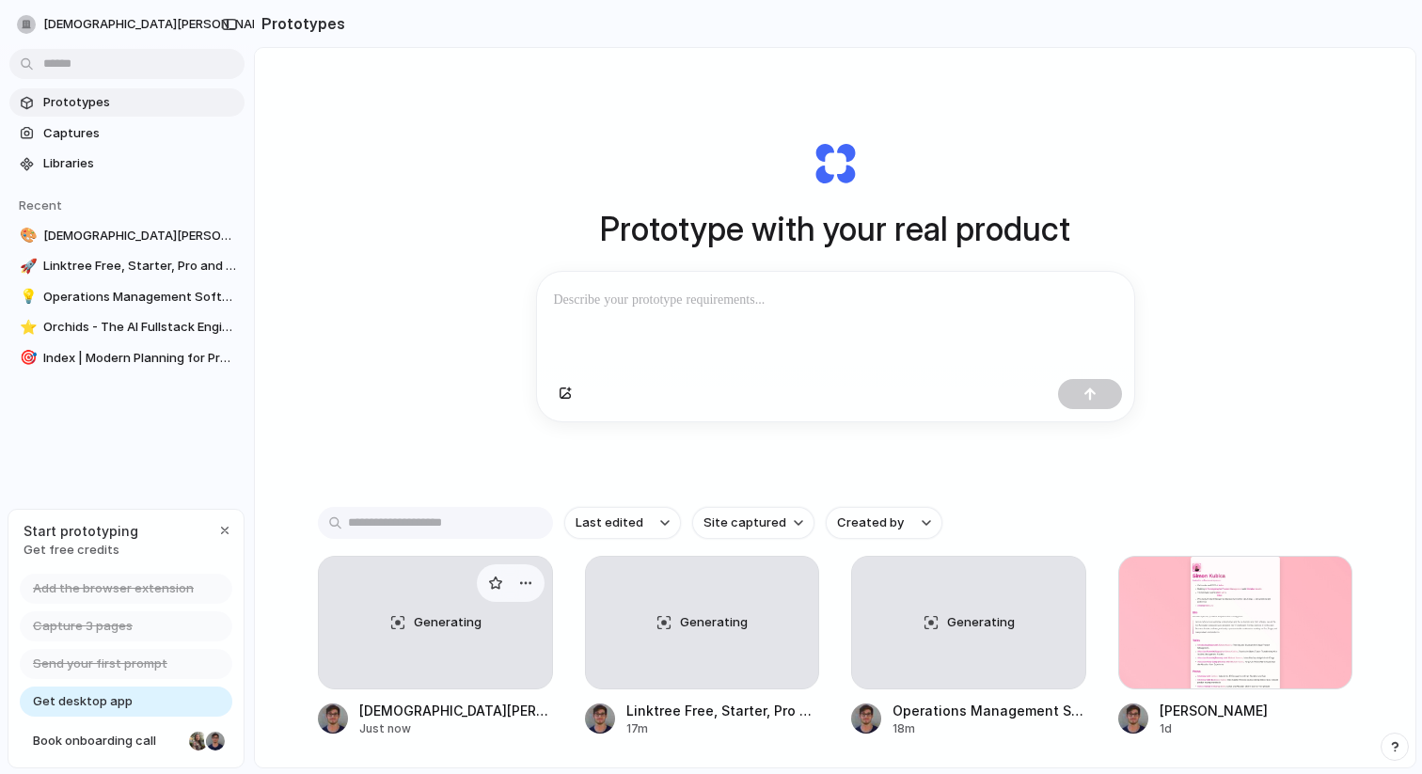
click at [428, 627] on span "Generating" at bounding box center [448, 622] width 68 height 19
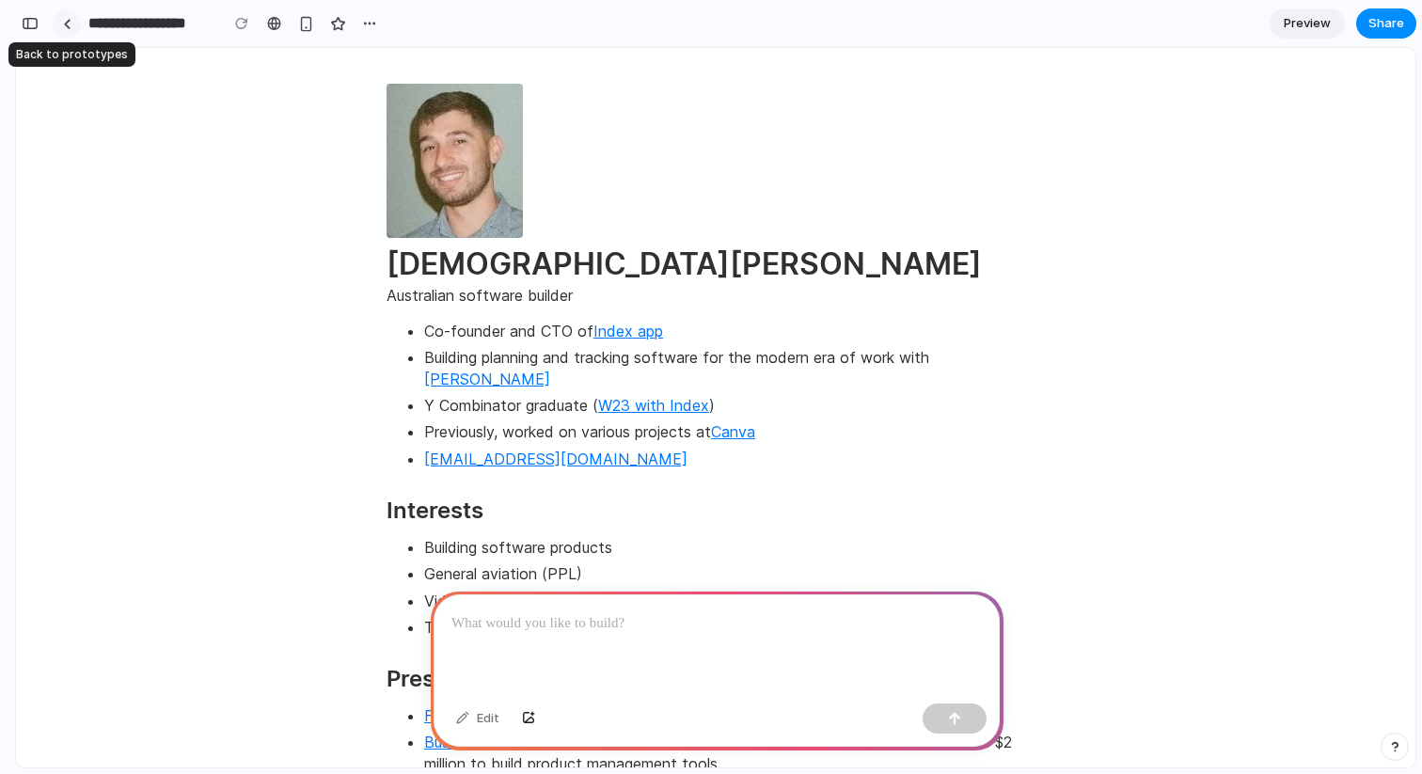
click at [69, 31] on link at bounding box center [67, 23] width 28 height 28
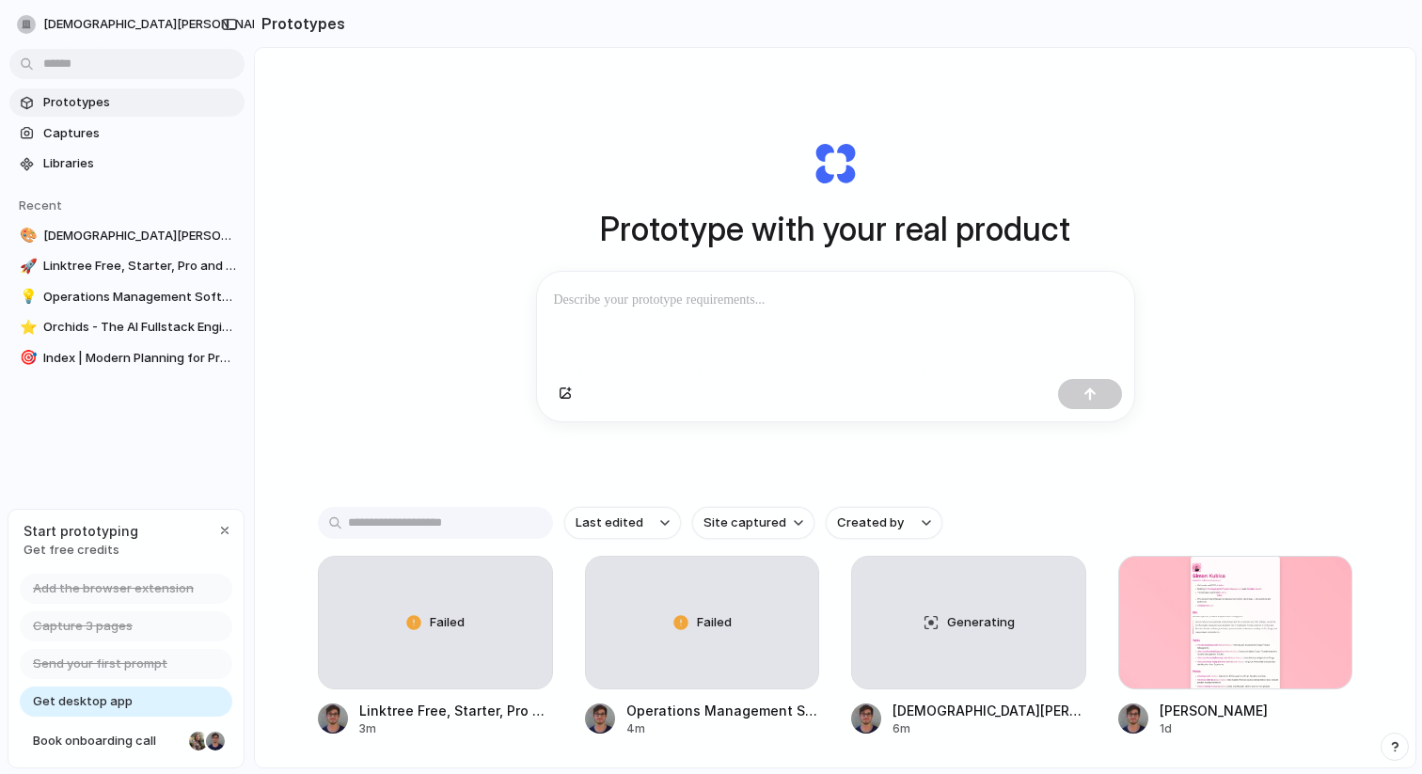
scroll to position [87, 0]
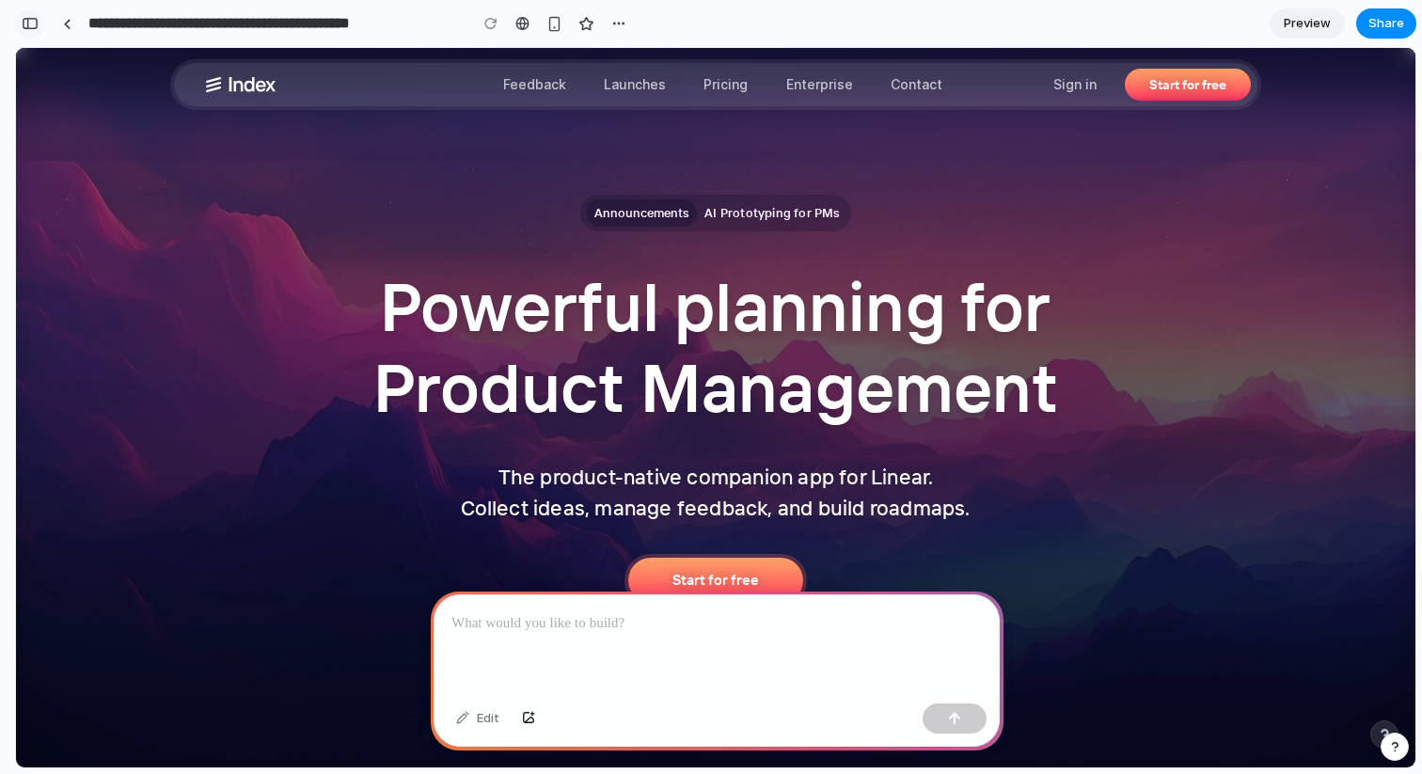
click at [38, 21] on div "button" at bounding box center [30, 23] width 17 height 13
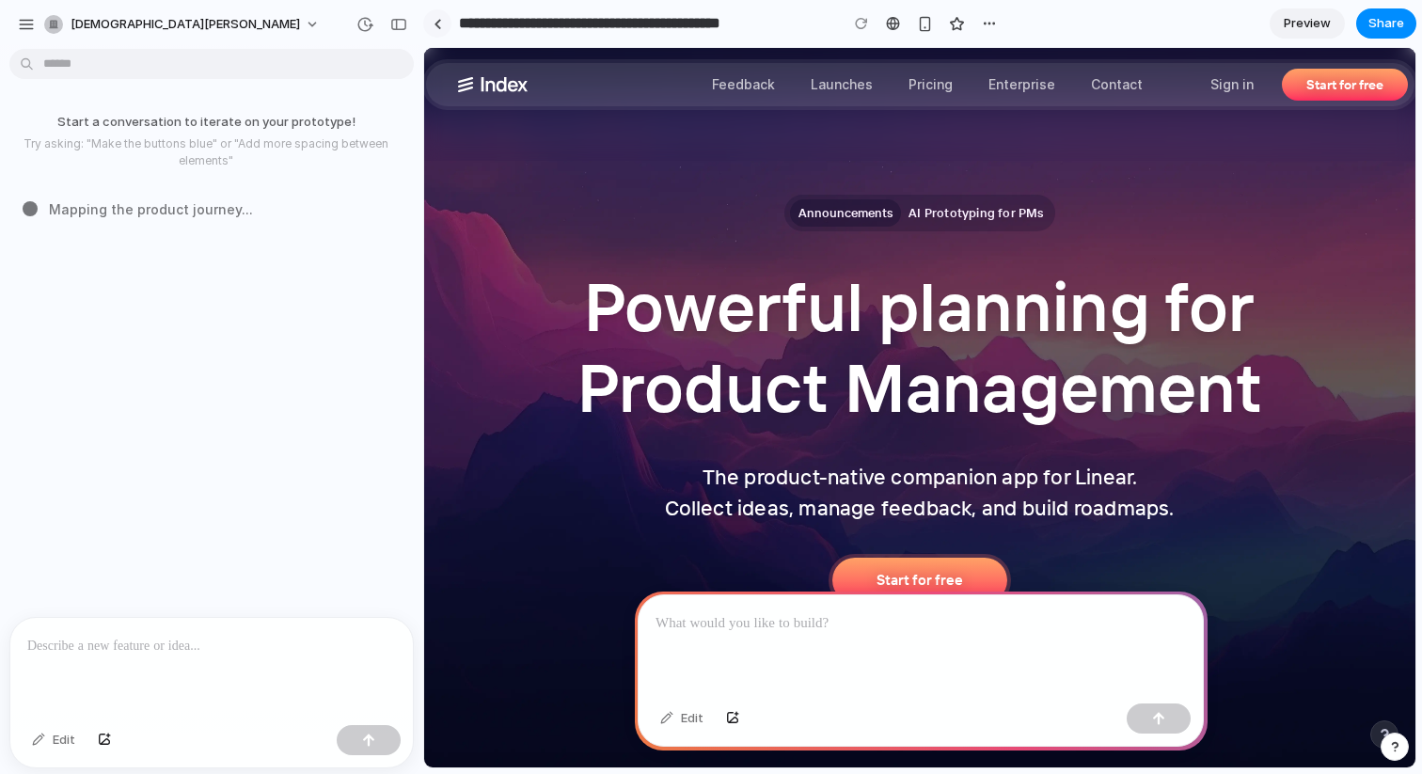
click at [442, 17] on link at bounding box center [437, 23] width 28 height 28
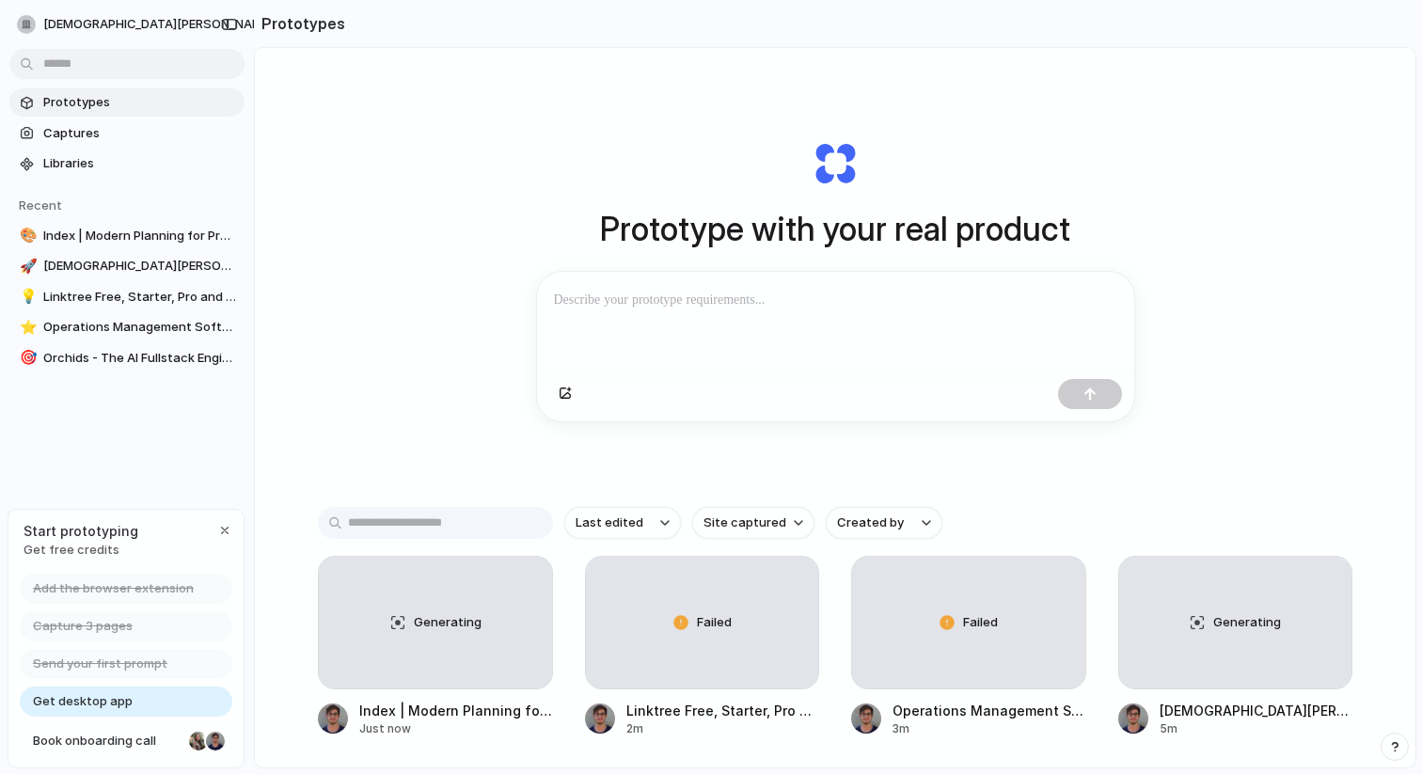
scroll to position [232, 0]
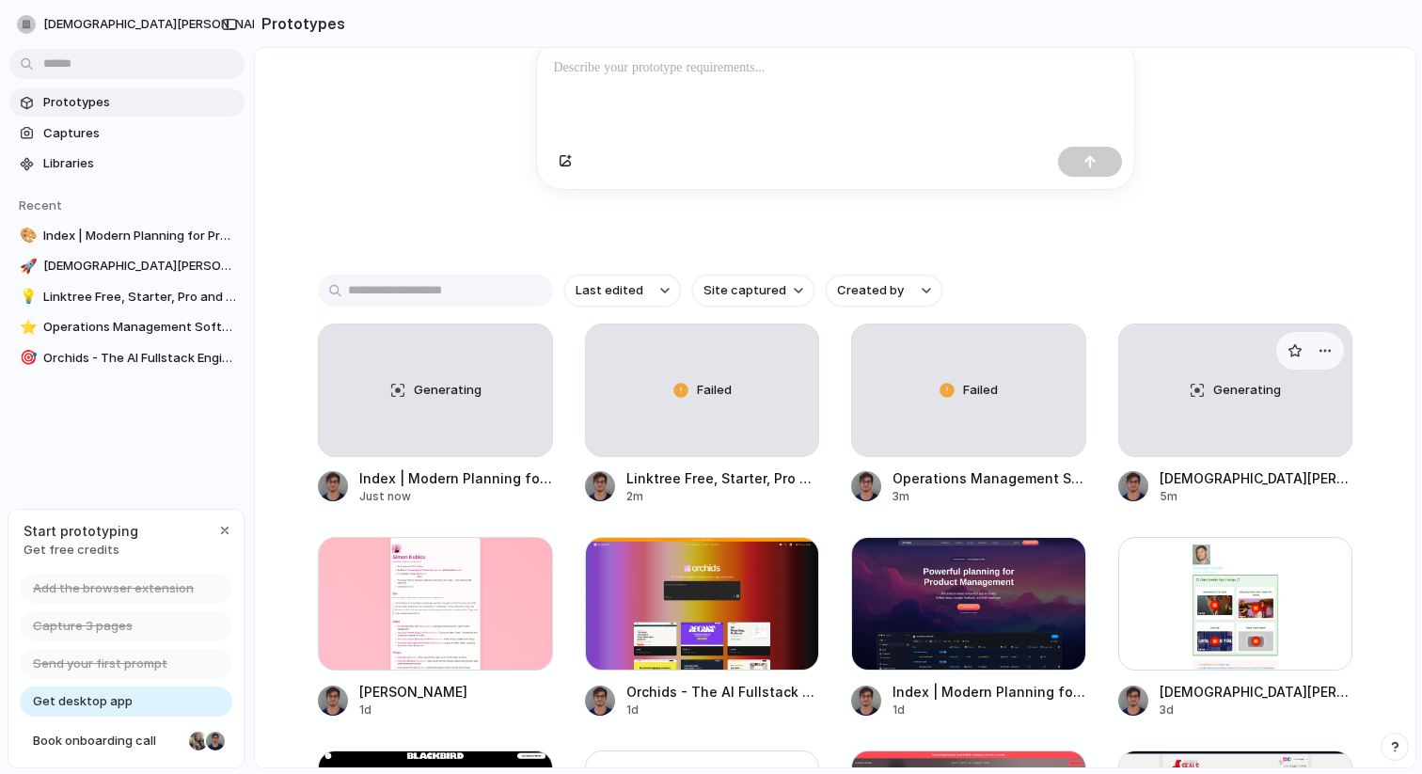
click at [1190, 408] on div "Generating" at bounding box center [1235, 391] width 233 height 132
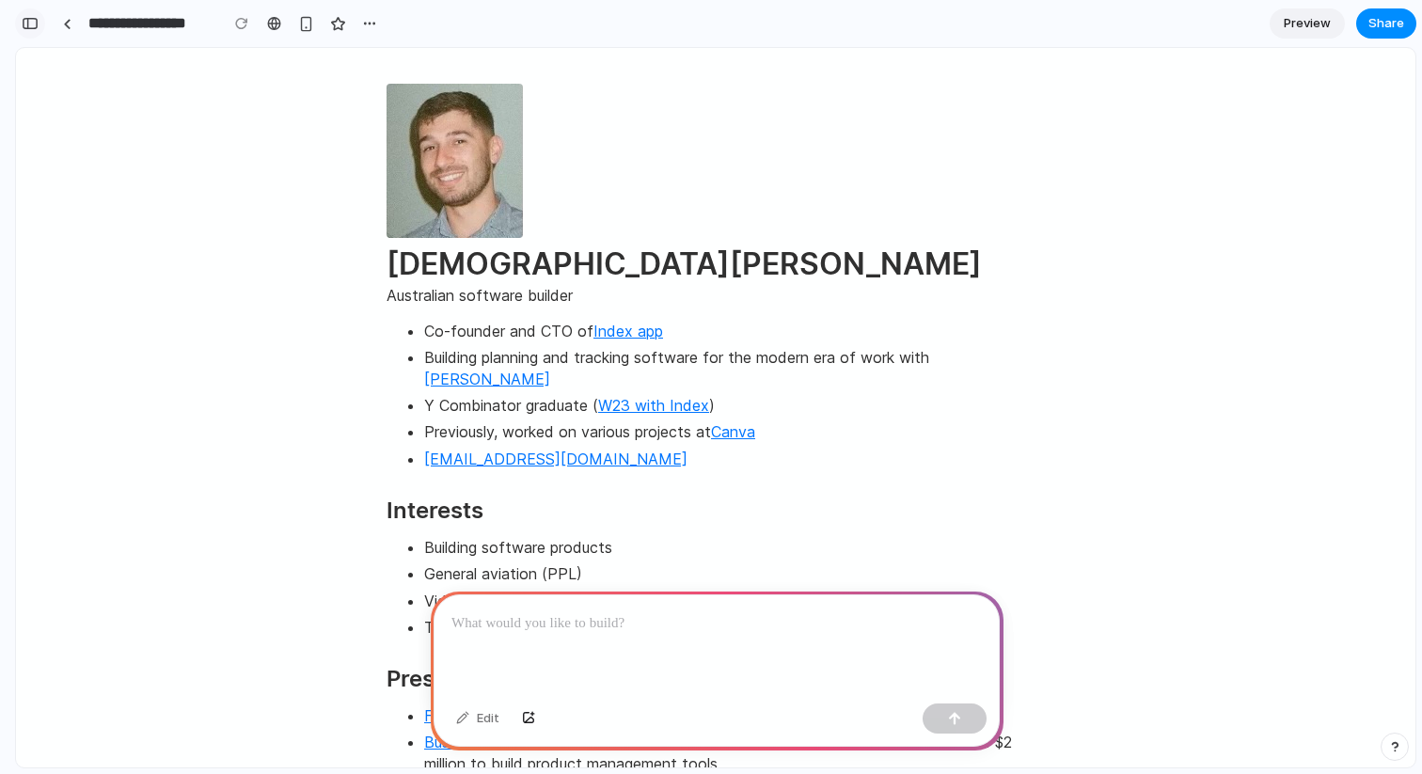
click at [29, 27] on div "button" at bounding box center [30, 23] width 17 height 13
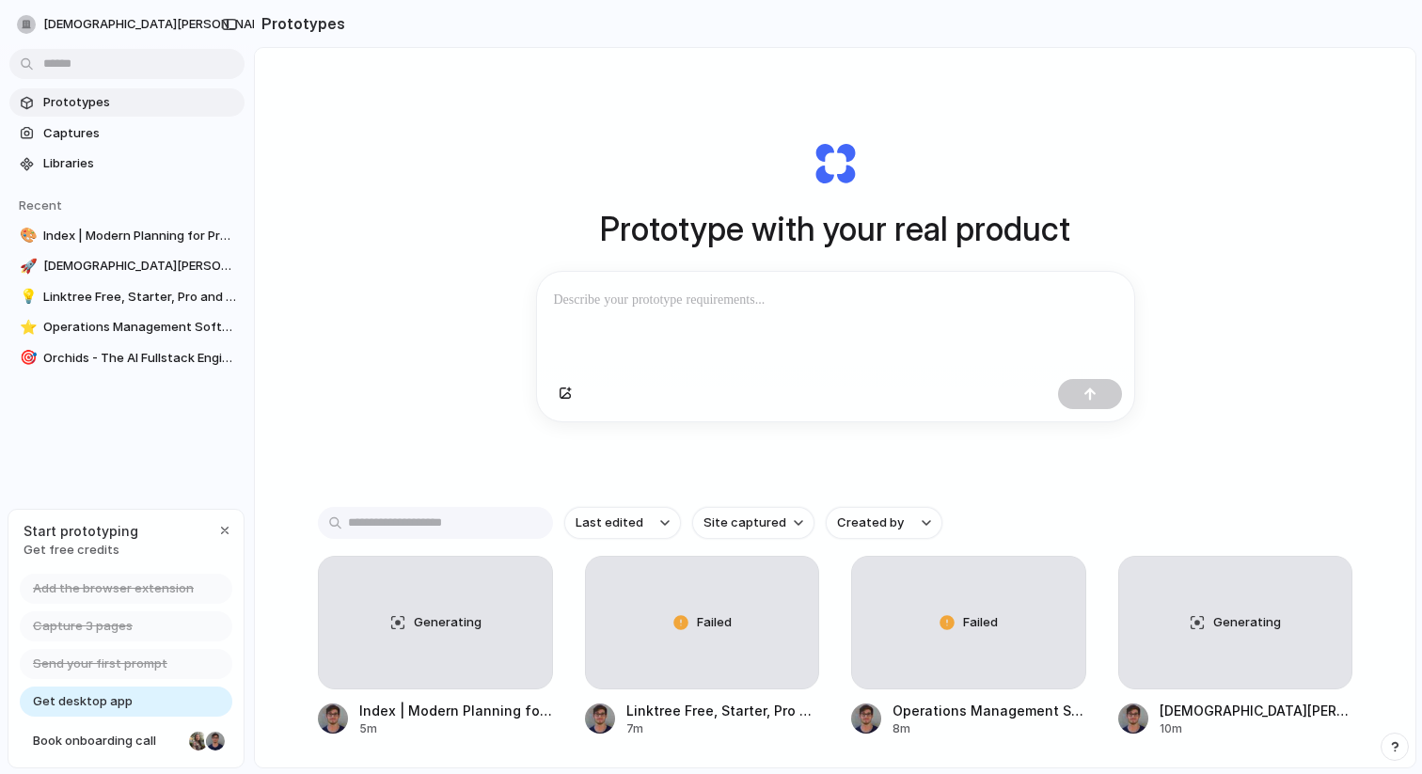
scroll to position [128, 0]
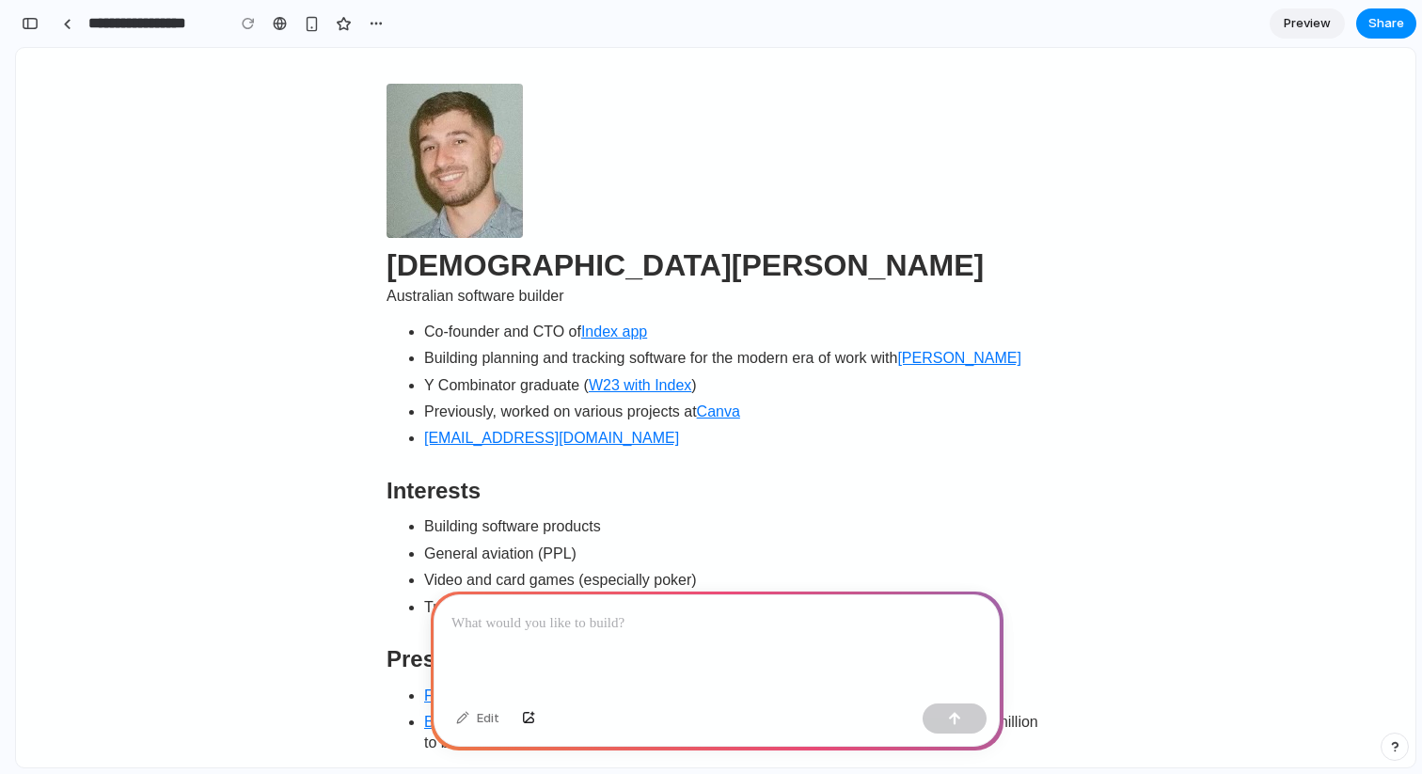
click at [715, 200] on header "[DEMOGRAPHIC_DATA][PERSON_NAME] [DEMOGRAPHIC_DATA] software builder" at bounding box center [716, 201] width 658 height 235
